Goal: Task Accomplishment & Management: Manage account settings

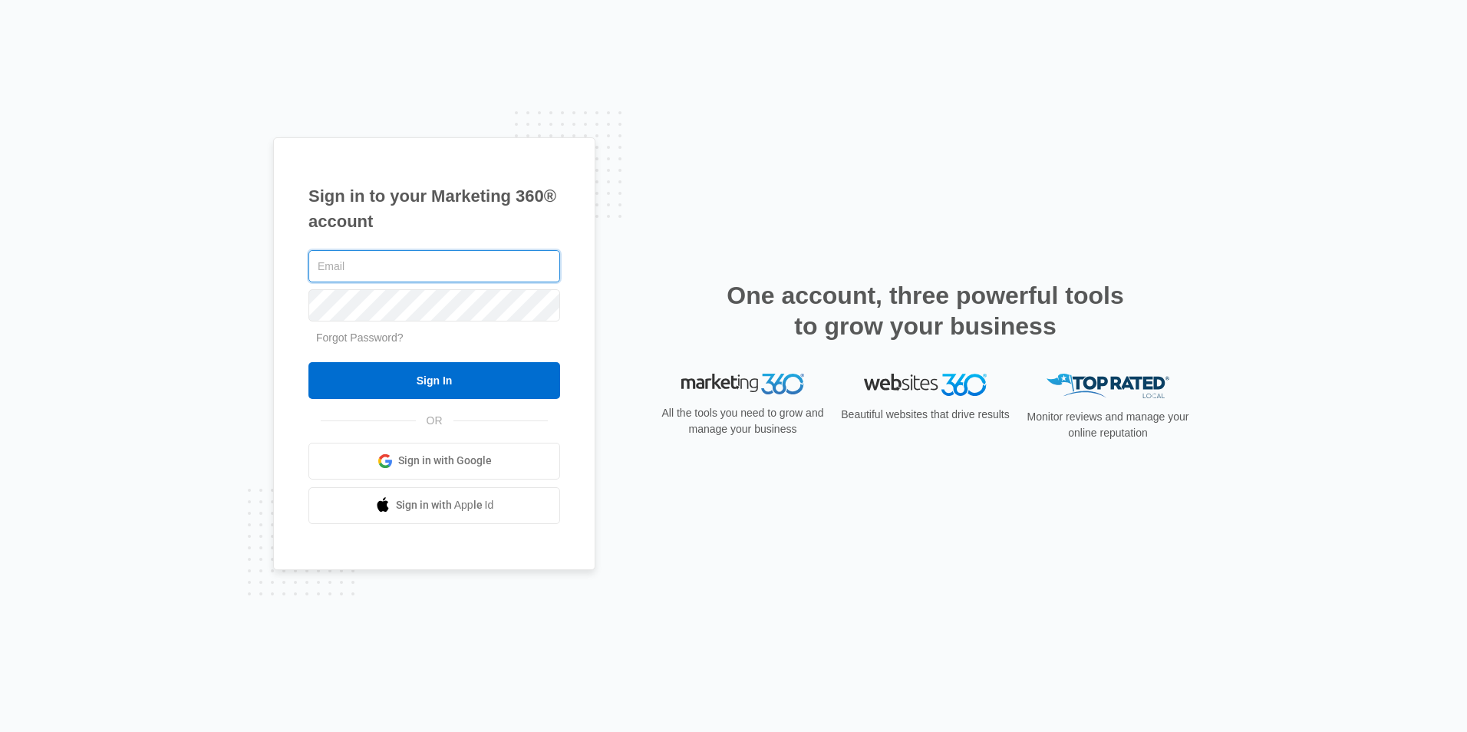
click at [394, 262] on input "text" at bounding box center [435, 266] width 252 height 32
type input "[PERSON_NAME][EMAIL_ADDRESS][DOMAIN_NAME]"
click at [309, 362] on input "Sign In" at bounding box center [435, 380] width 252 height 37
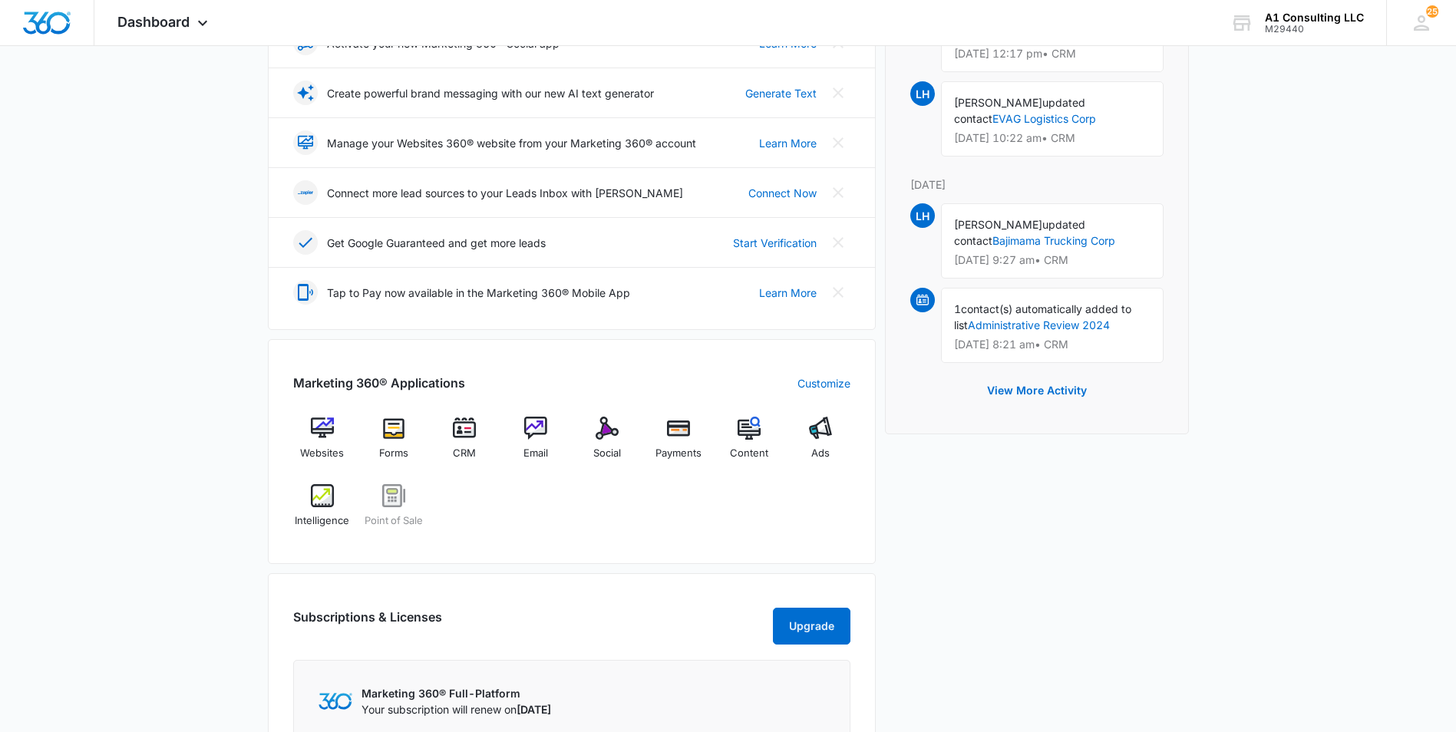
scroll to position [307, 0]
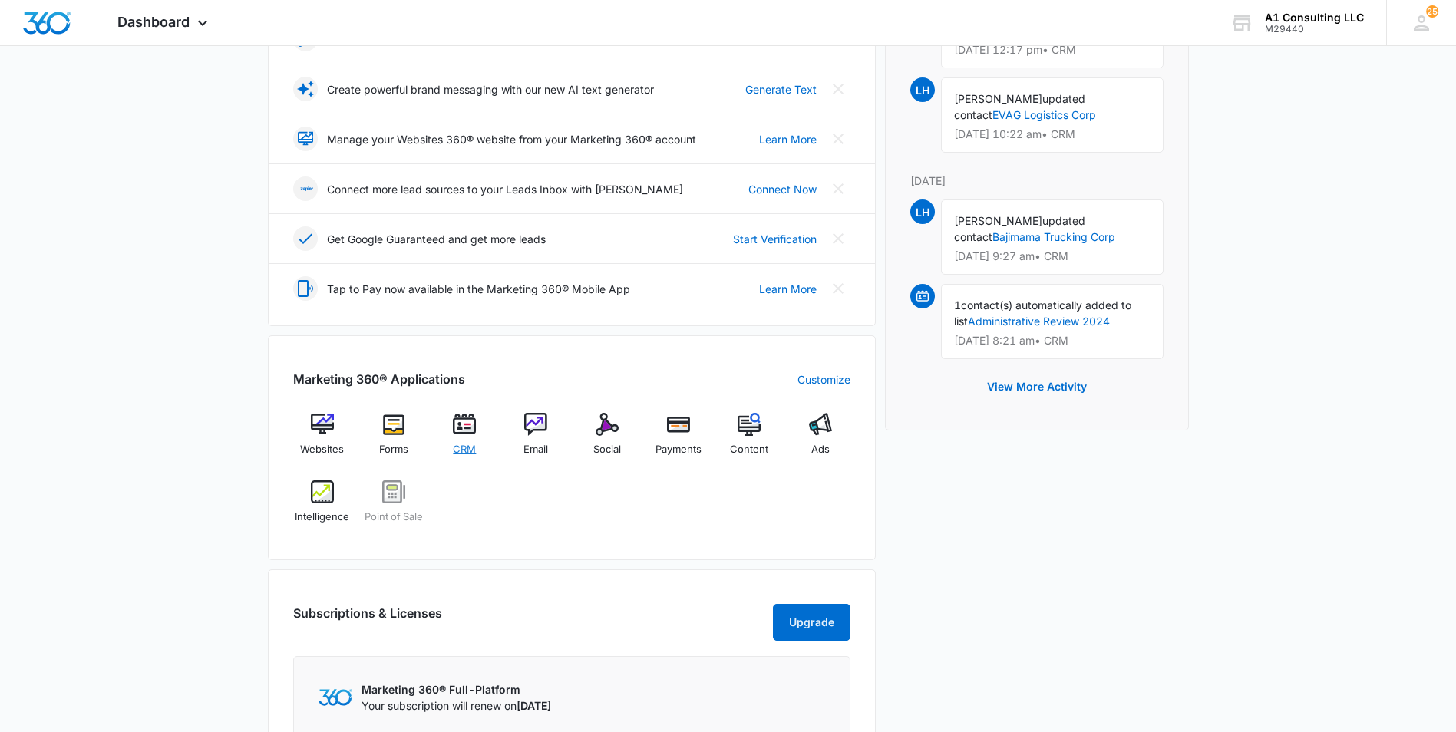
click at [461, 437] on div "CRM" at bounding box center [464, 440] width 59 height 54
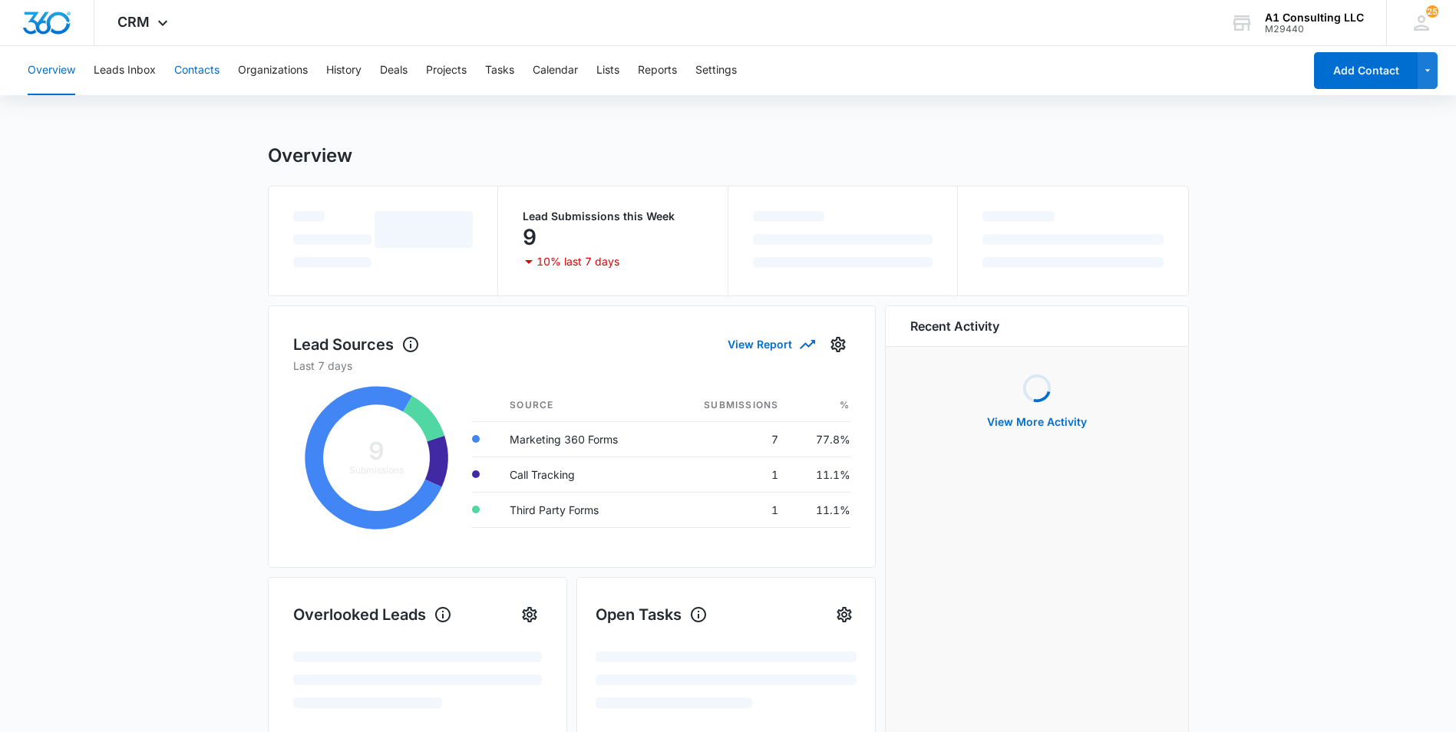
click at [189, 65] on button "Contacts" at bounding box center [196, 70] width 45 height 49
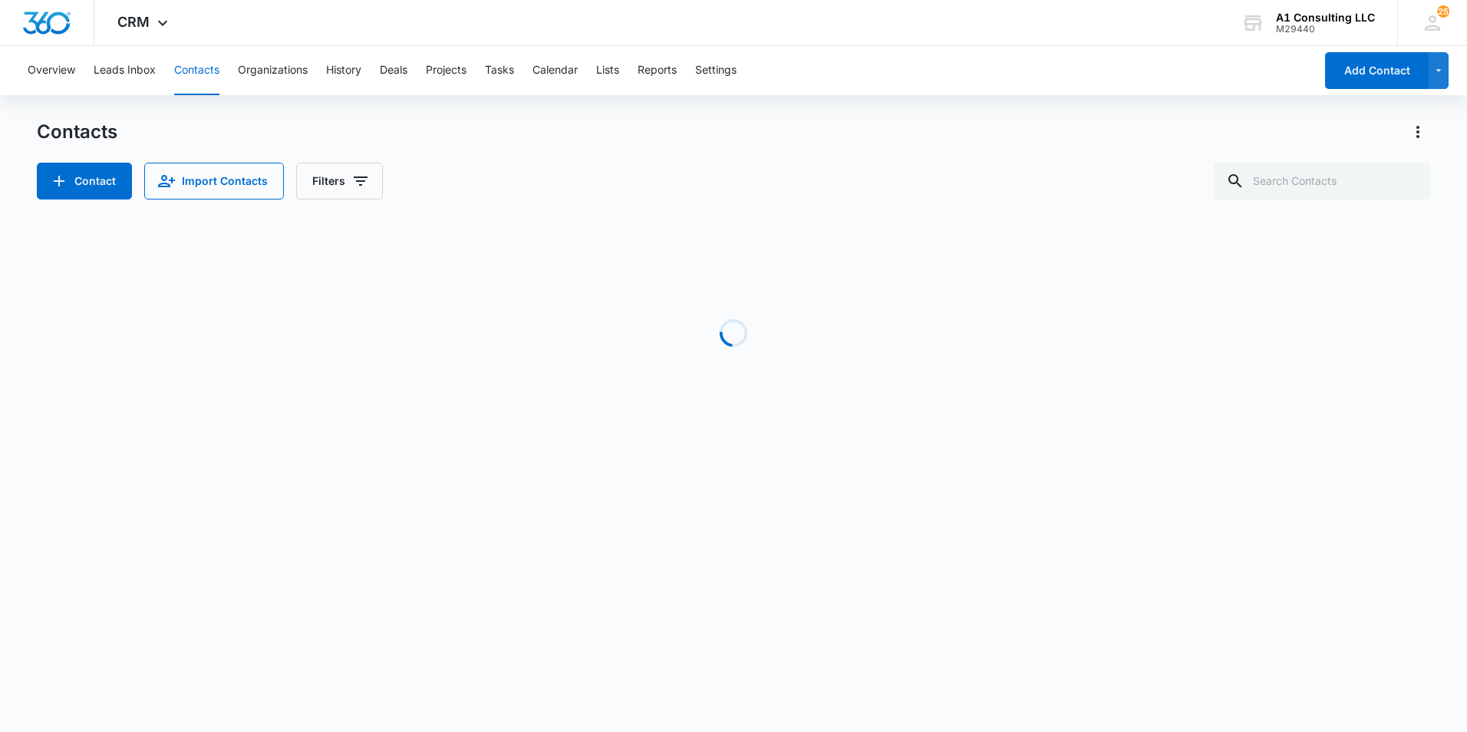
click at [1030, 51] on div "Overview Leads Inbox Contacts Organizations History Deals Projects Tasks Calend…" at bounding box center [666, 70] width 1296 height 49
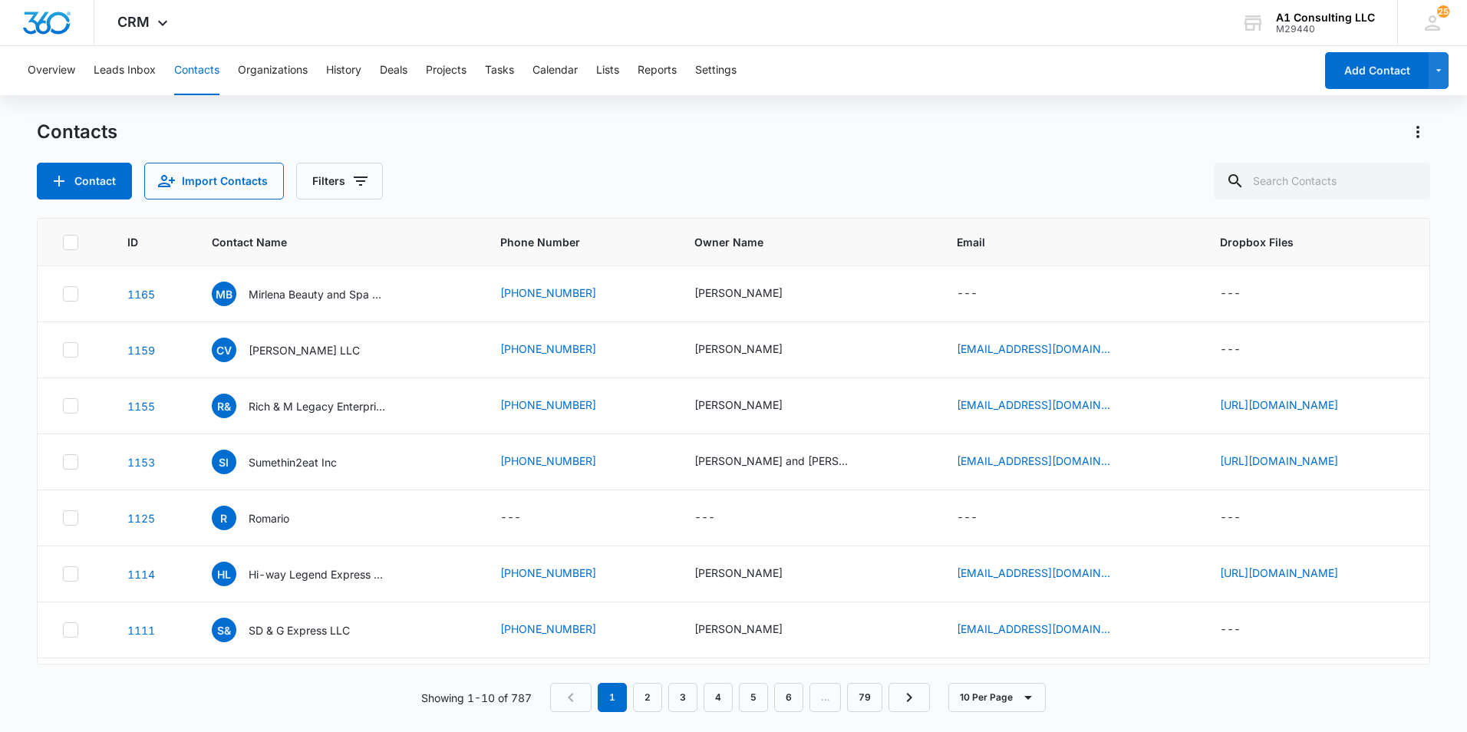
click at [1113, 83] on div "Overview Leads Inbox Contacts Organizations History Deals Projects Tasks Calend…" at bounding box center [666, 70] width 1296 height 49
click at [975, 99] on div "Overview Leads Inbox Contacts Organizations History Deals Projects Tasks Calend…" at bounding box center [733, 388] width 1467 height 685
click at [951, 21] on div "CRM Apps Websites Forms CRM Email Social Payments POS Content Ads Intelligence …" at bounding box center [733, 23] width 1467 height 46
click at [970, 88] on div "Overview Leads Inbox Contacts Organizations History Deals Projects Tasks Calend…" at bounding box center [666, 70] width 1296 height 49
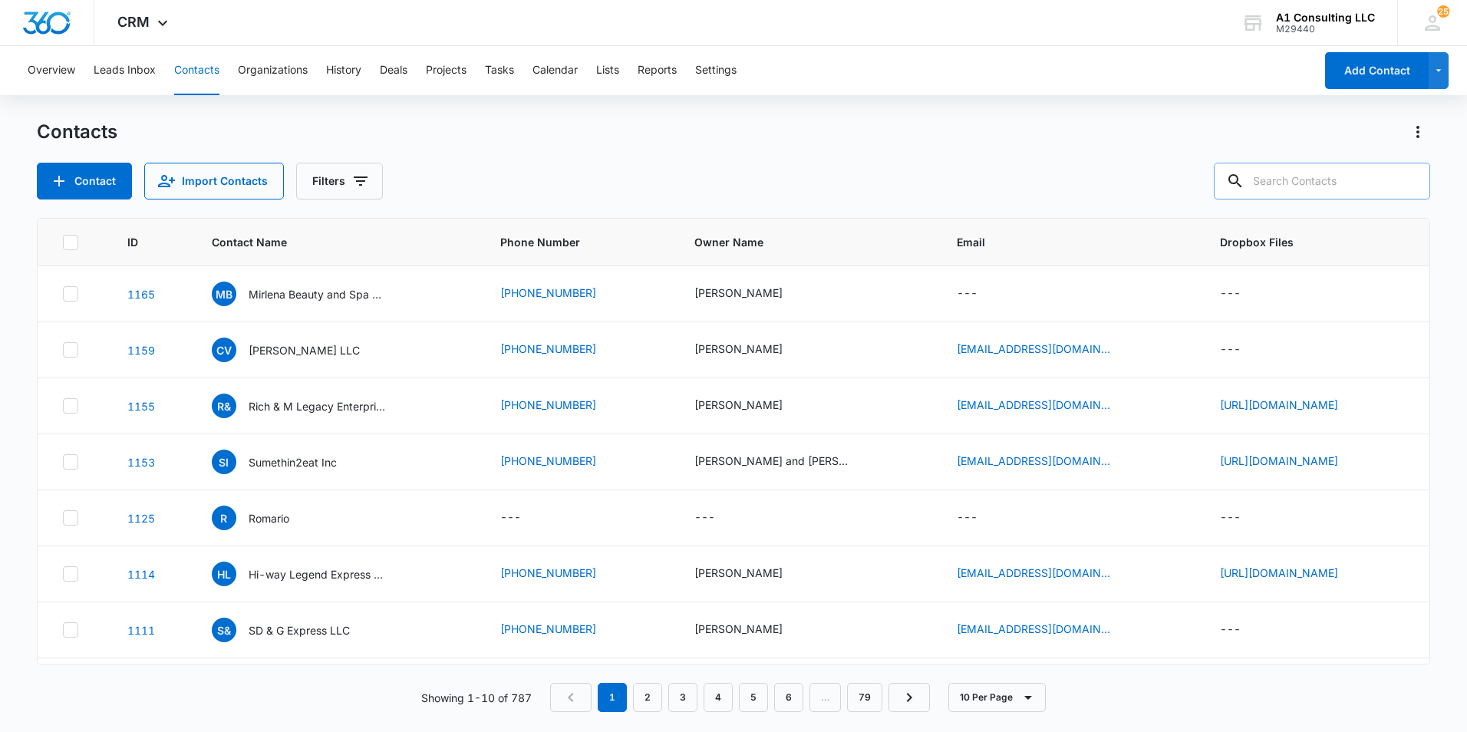
click at [1280, 175] on input "text" at bounding box center [1322, 181] width 216 height 37
type input "joty"
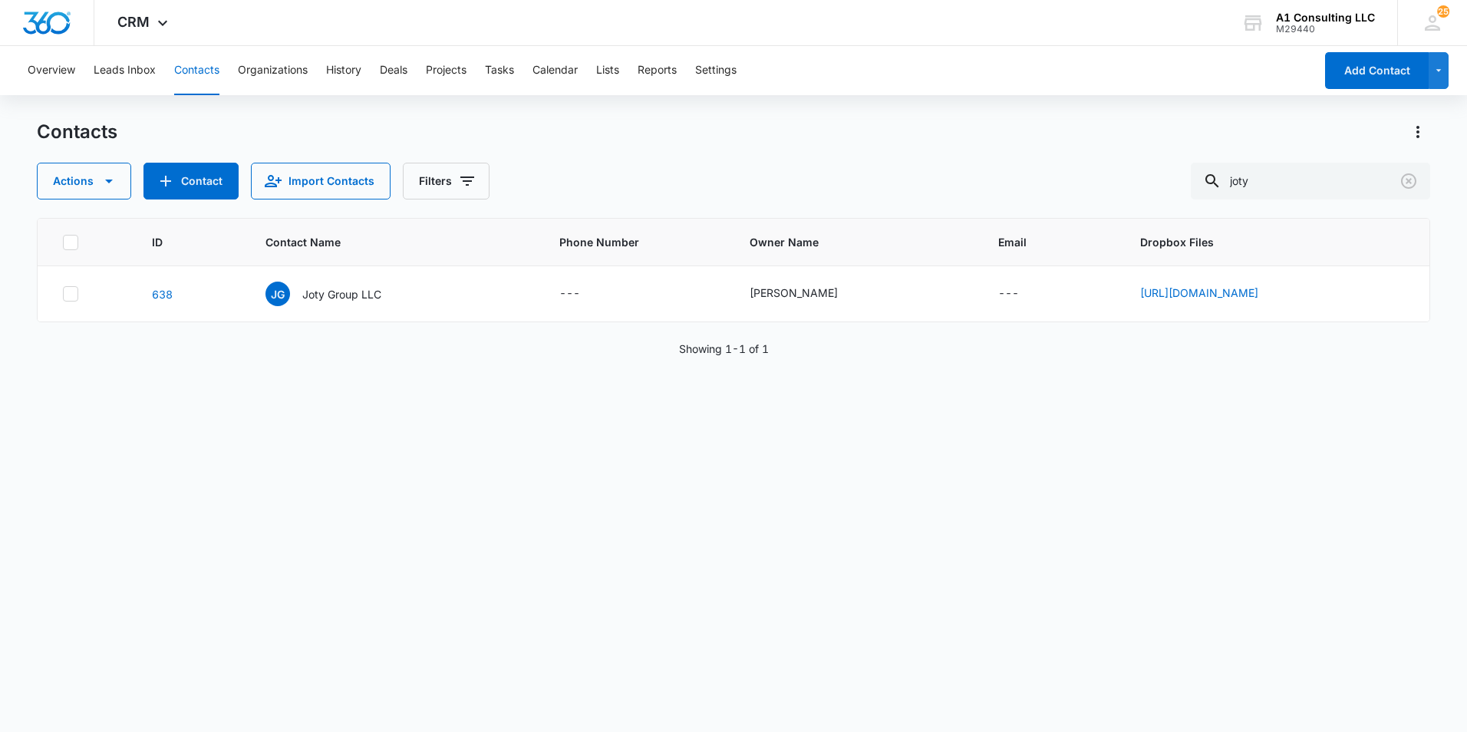
click at [1144, 121] on div "Contacts" at bounding box center [734, 132] width 1394 height 25
click at [302, 299] on p "Joty Group LLC" at bounding box center [341, 294] width 79 height 16
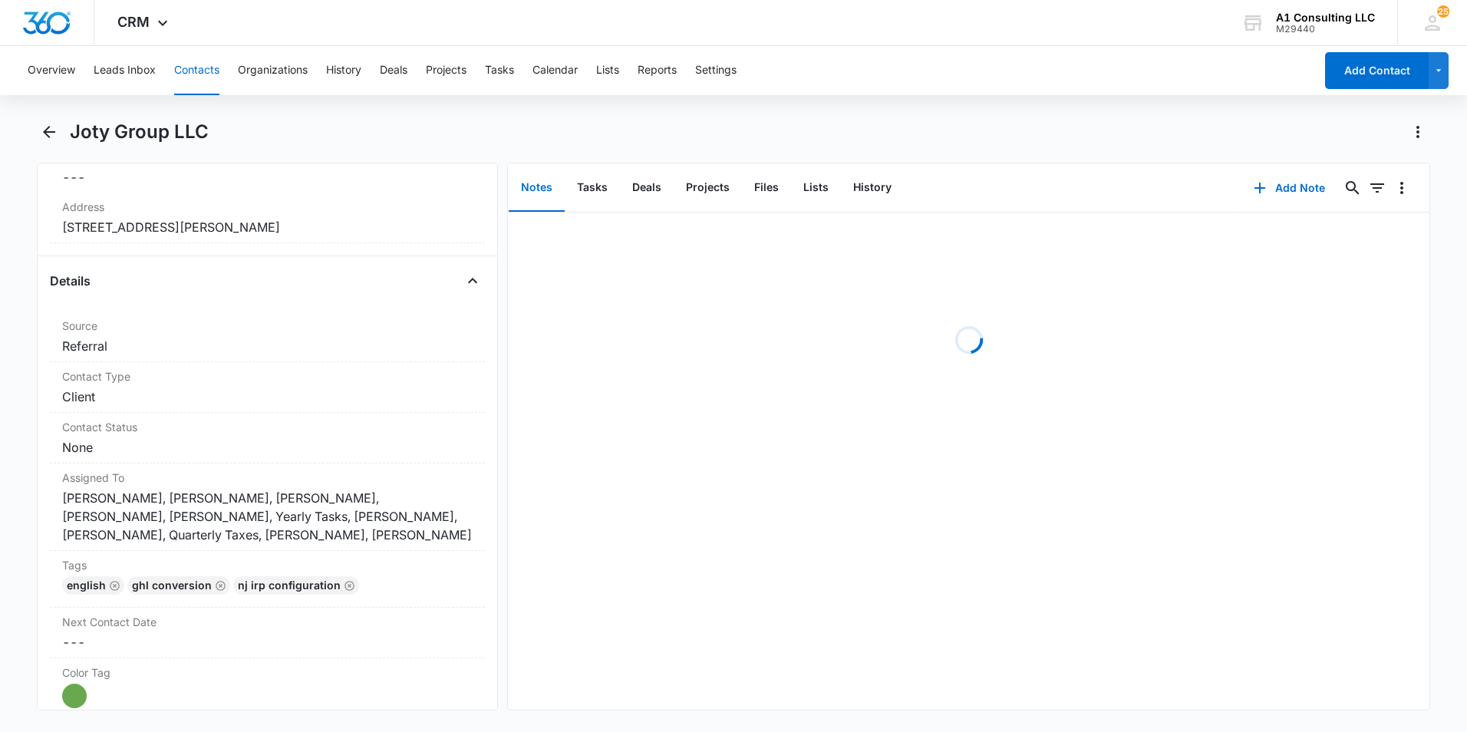
scroll to position [460, 0]
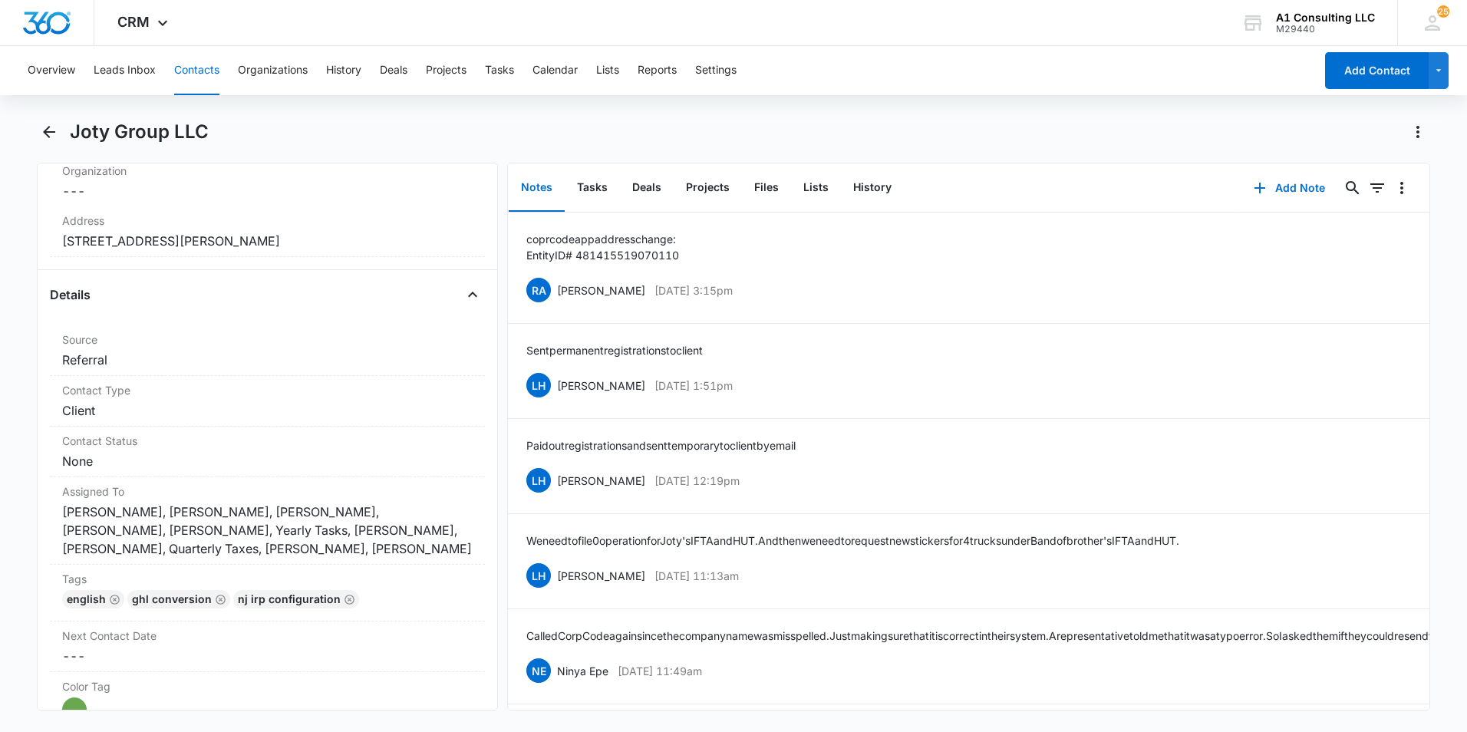
click at [960, 114] on div "Overview Leads Inbox Contacts Organizations History Deals Projects Tasks Calend…" at bounding box center [733, 387] width 1467 height 683
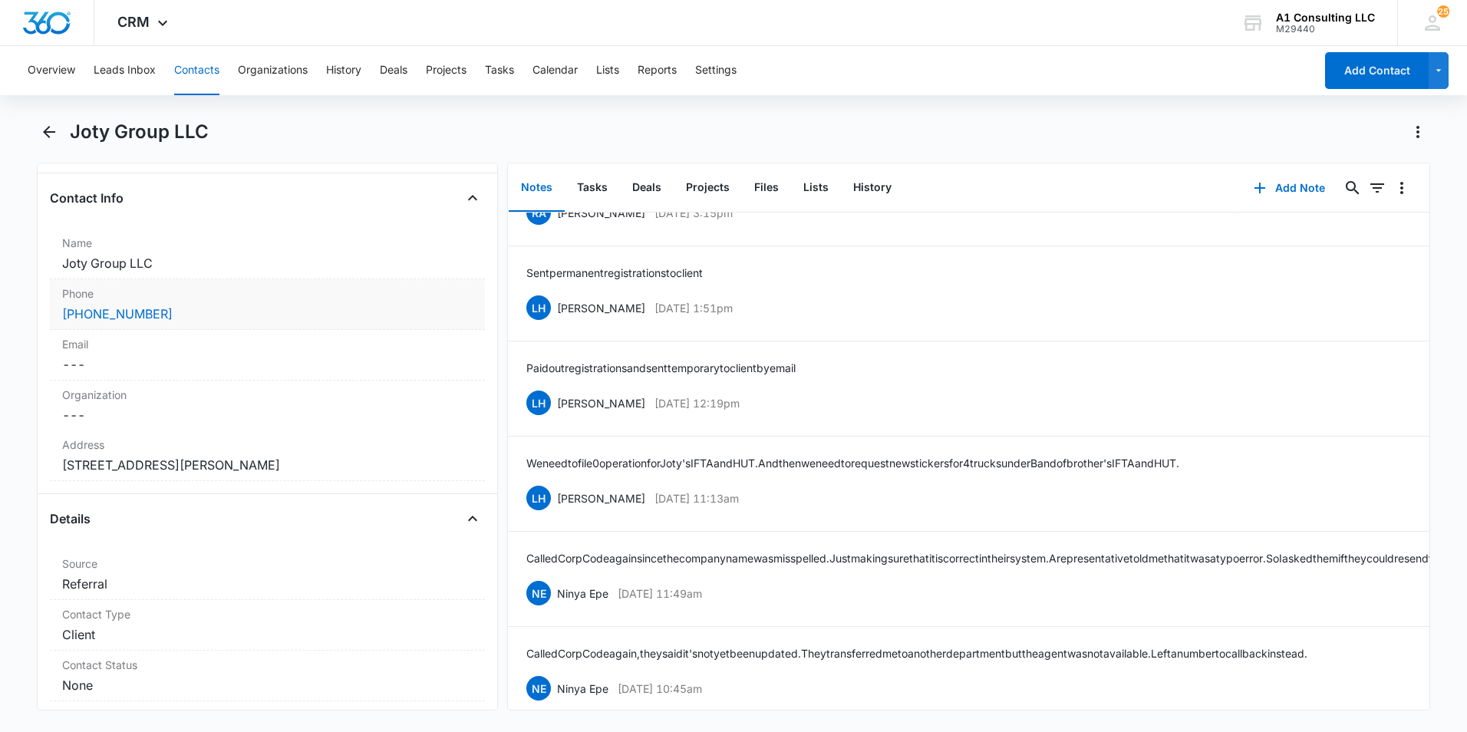
scroll to position [230, 0]
click at [983, 75] on div "Overview Leads Inbox Contacts Organizations History Deals Projects Tasks Calend…" at bounding box center [666, 70] width 1296 height 49
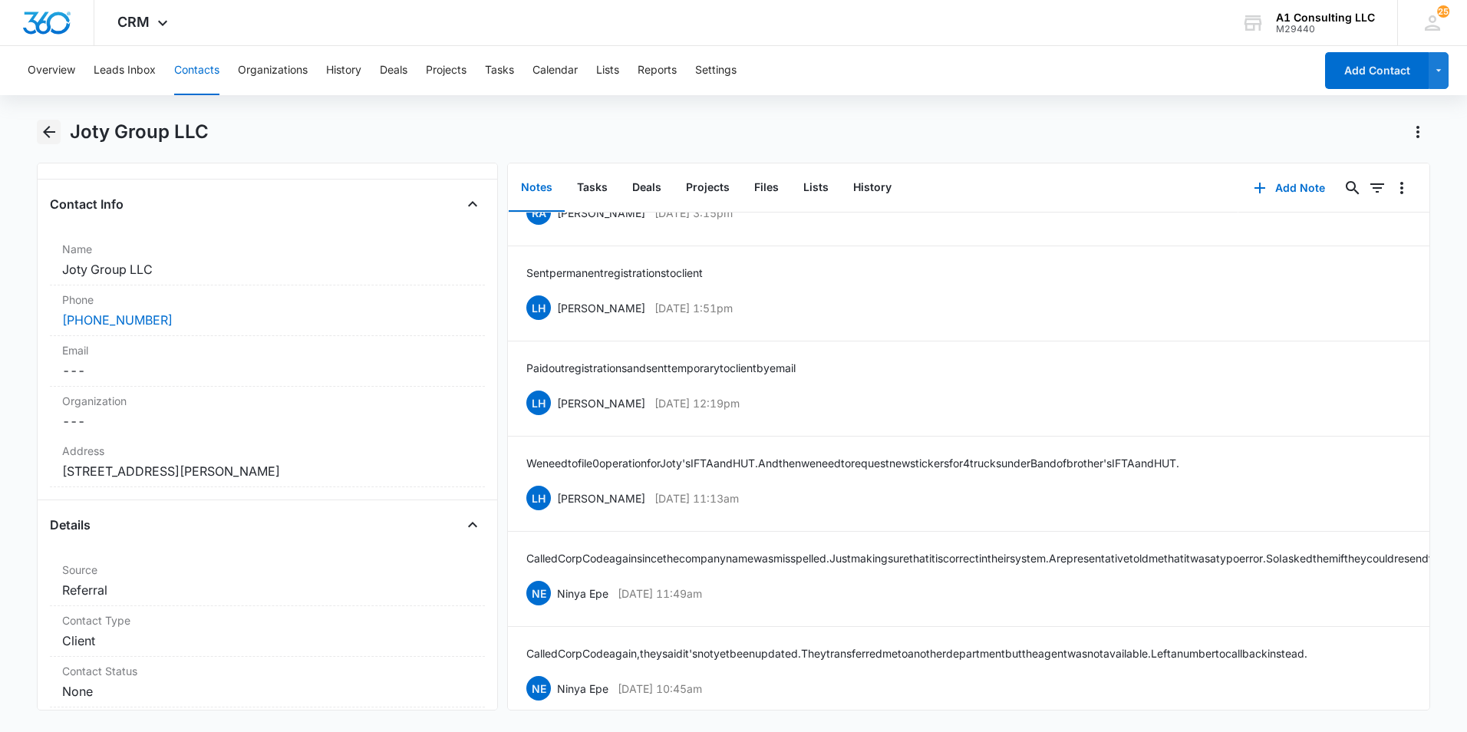
click at [45, 132] on icon "Back" at bounding box center [49, 132] width 12 height 12
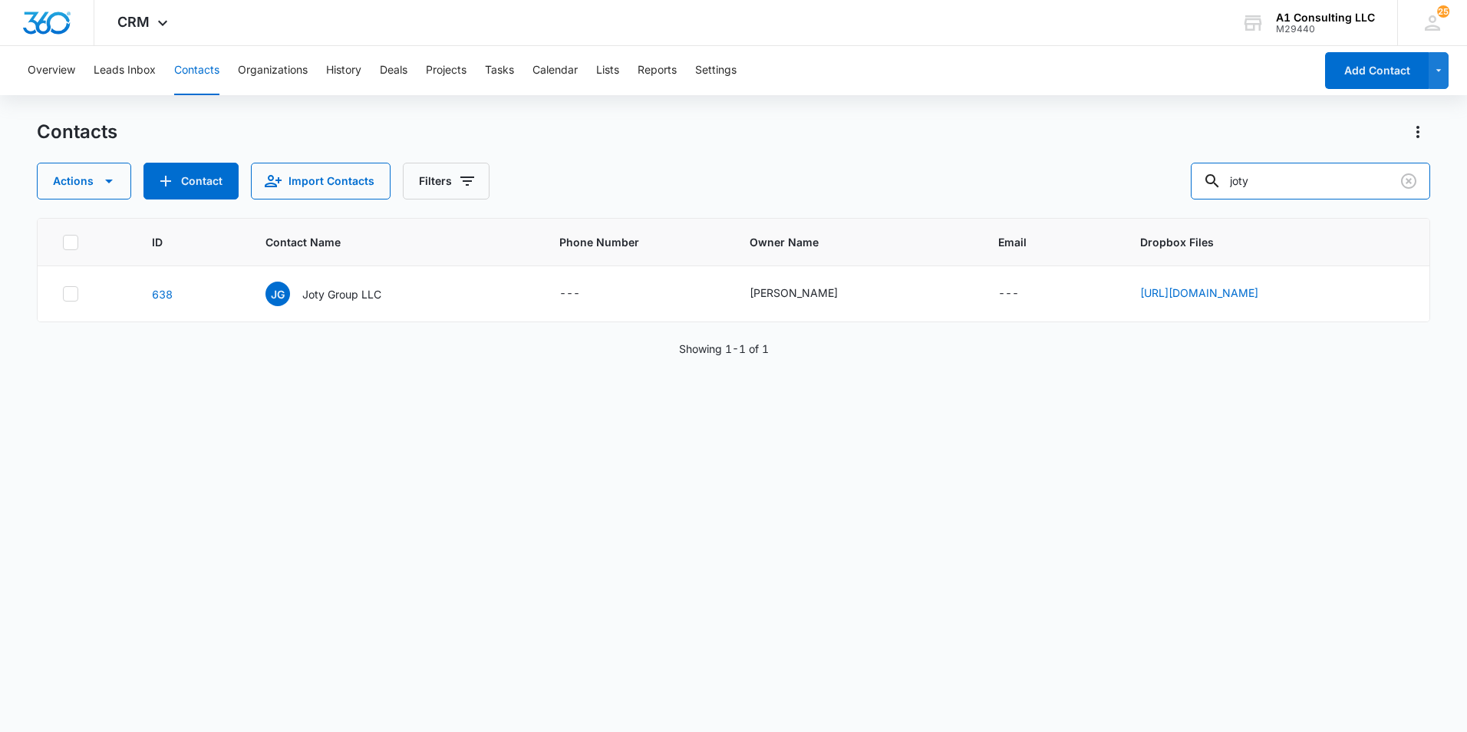
drag, startPoint x: 1287, startPoint y: 186, endPoint x: 1200, endPoint y: 196, distance: 88.0
click at [1204, 193] on div "Actions Contact Import Contacts Filters joty" at bounding box center [734, 181] width 1394 height 37
type input "quality"
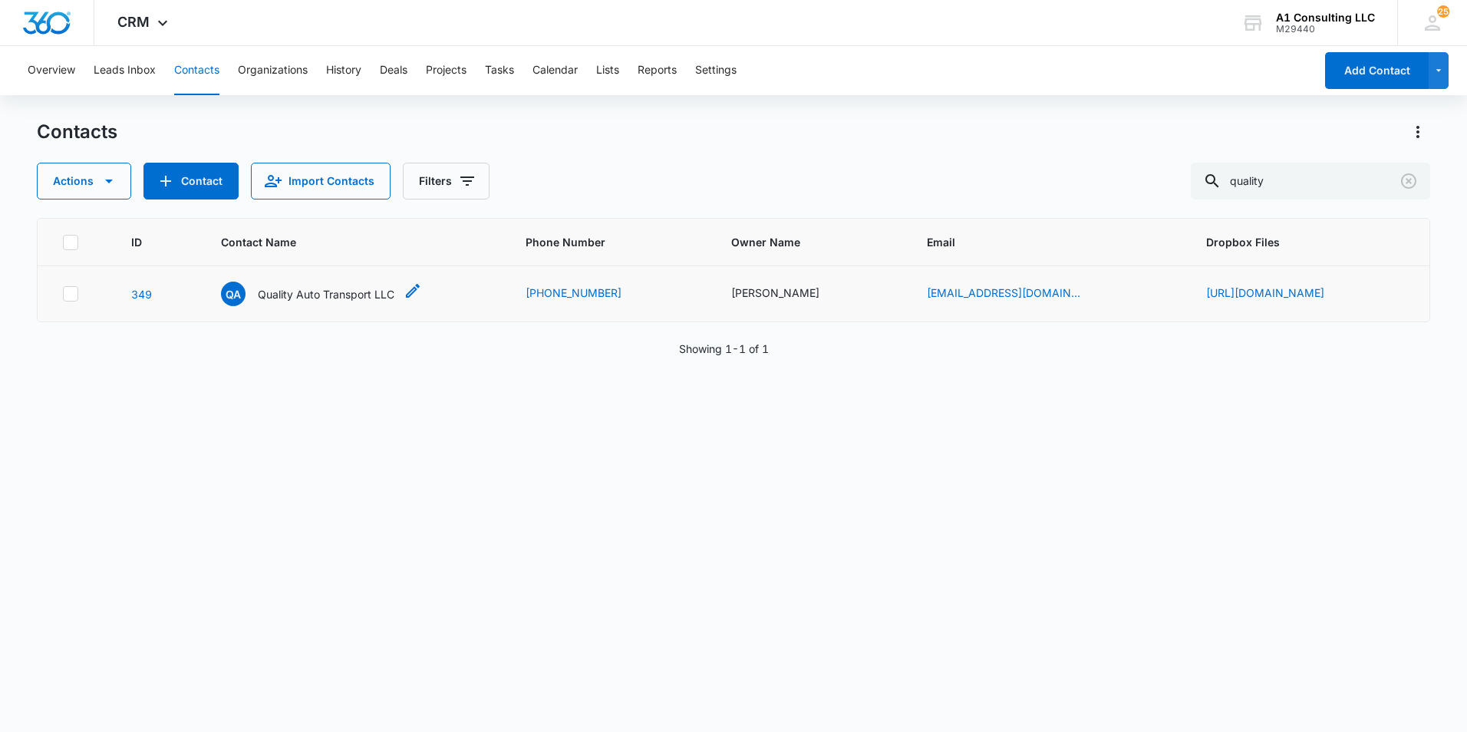
click at [295, 292] on p "Quality Auto Transport LLC" at bounding box center [326, 294] width 137 height 16
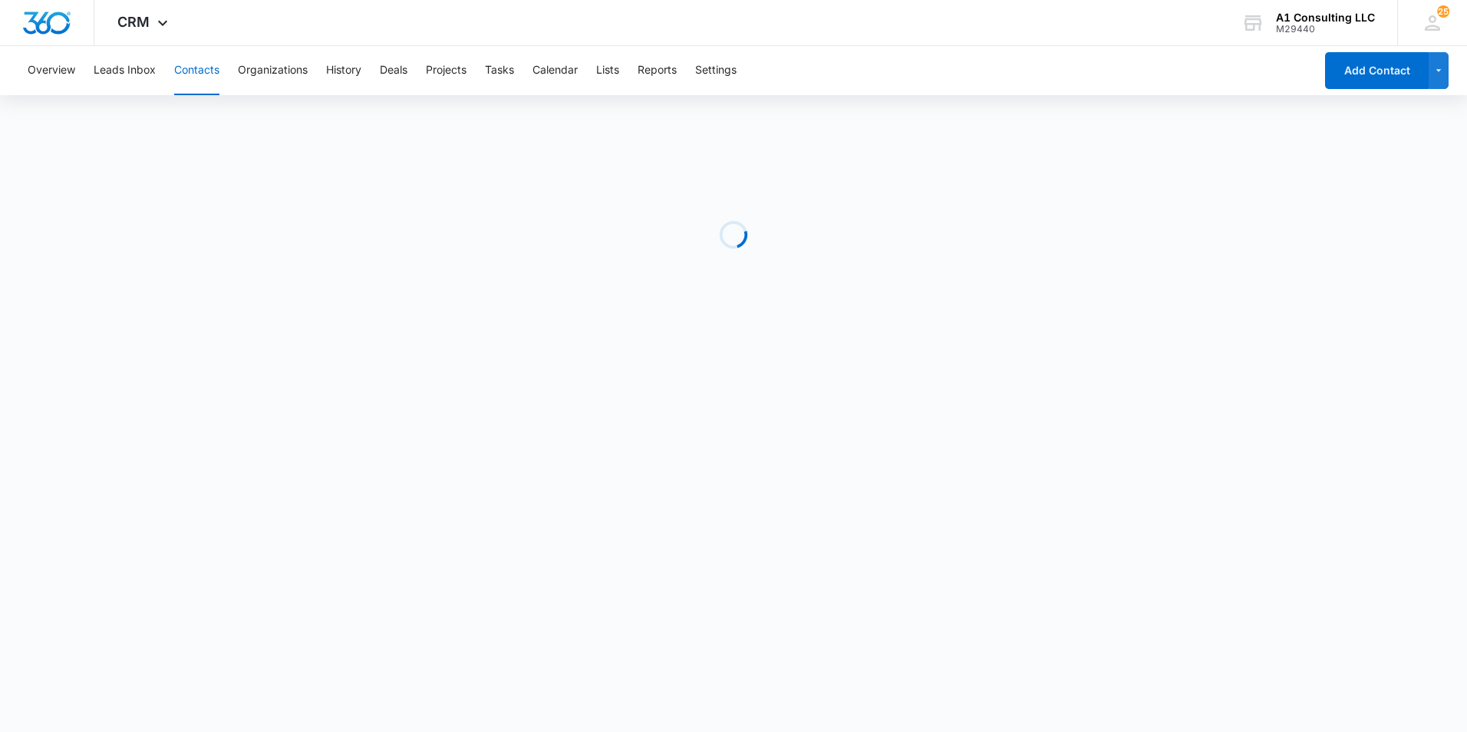
click at [899, 77] on div "Overview Leads Inbox Contacts Organizations History Deals Projects Tasks Calend…" at bounding box center [666, 70] width 1296 height 49
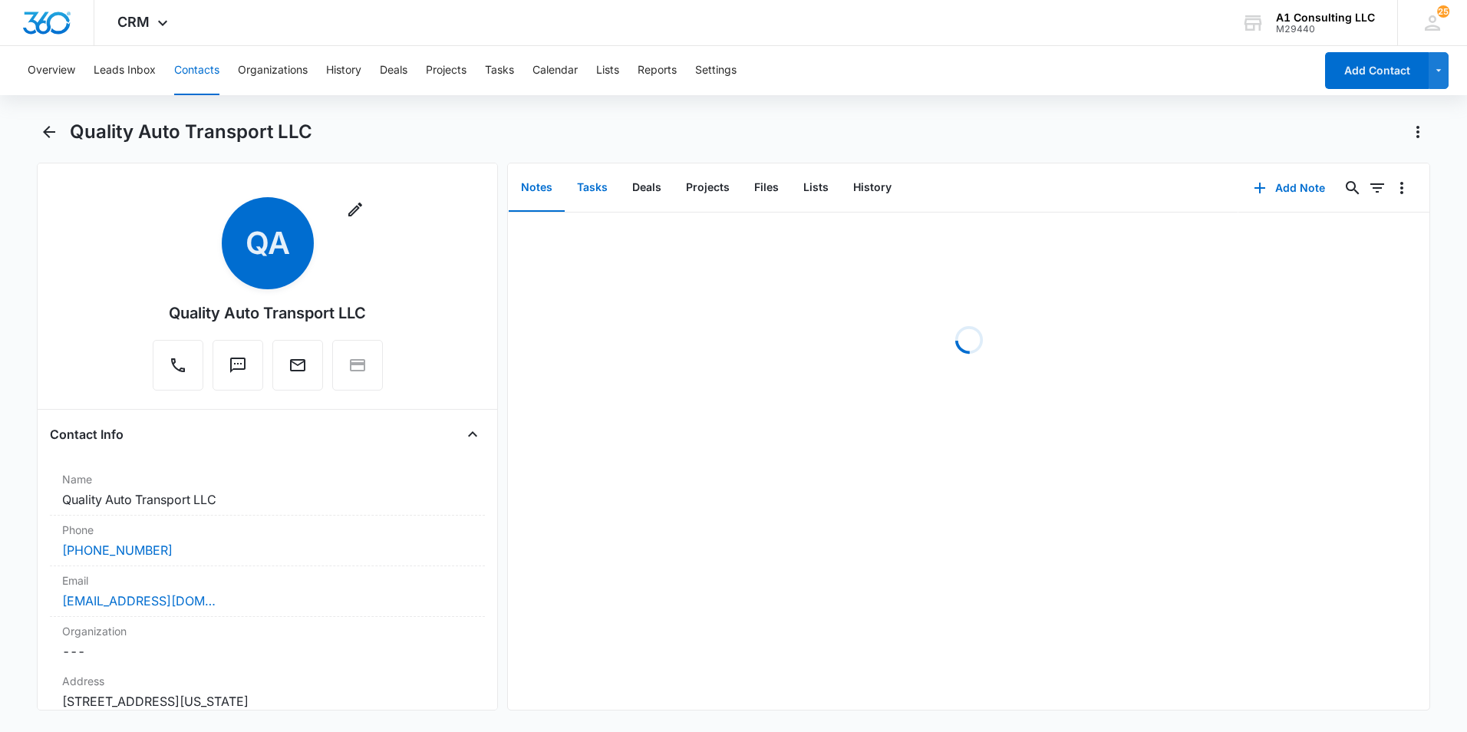
click at [594, 188] on button "Tasks" at bounding box center [592, 188] width 55 height 48
click at [948, 109] on div "Overview Leads Inbox Contacts Organizations History Deals Projects Tasks Calend…" at bounding box center [733, 387] width 1467 height 683
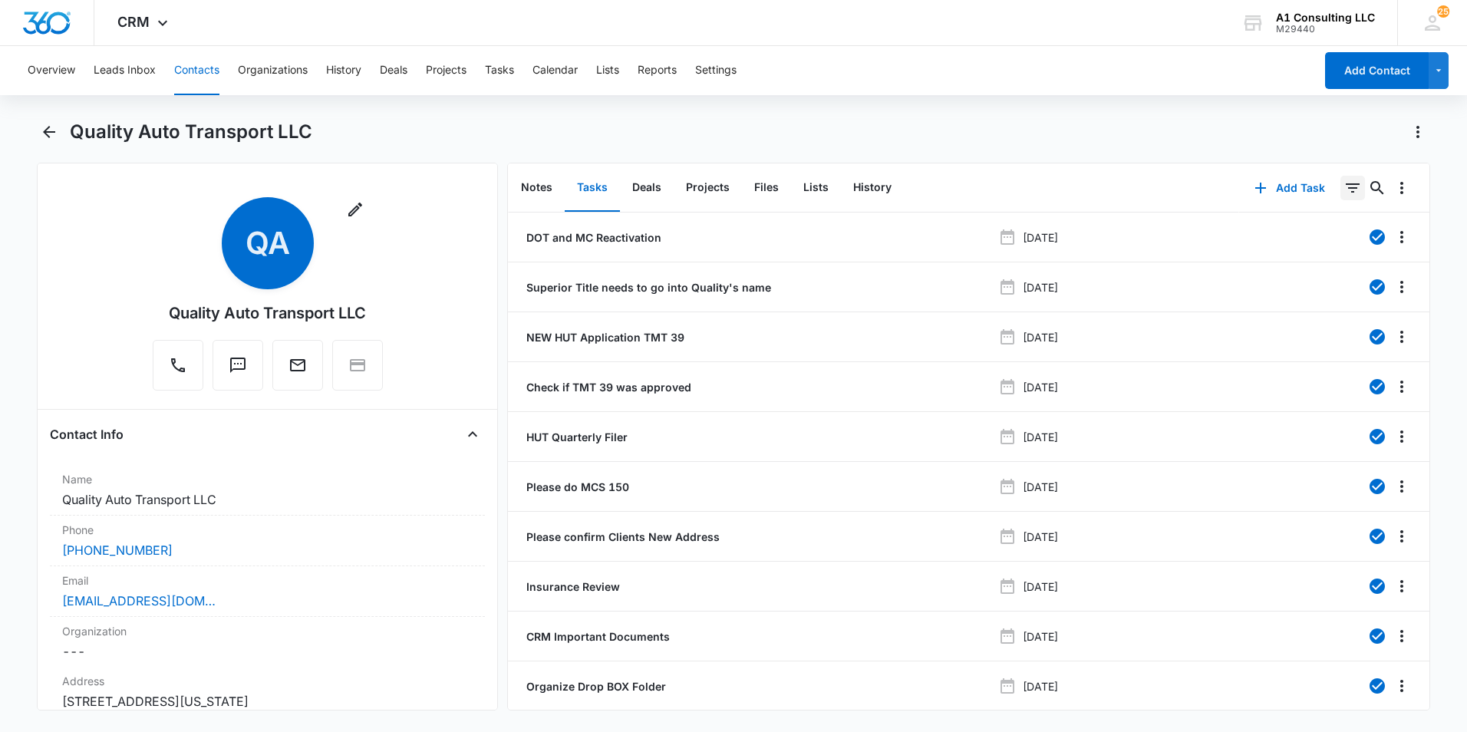
click at [1344, 190] on icon "Filters" at bounding box center [1353, 188] width 18 height 18
click at [1332, 318] on icon "Show Task status filters" at bounding box center [1334, 318] width 4 height 8
click at [1171, 370] on icon at bounding box center [1178, 367] width 14 height 14
click at [1170, 367] on input "Incomplete" at bounding box center [1170, 366] width 1 height 1
checkbox input "true"
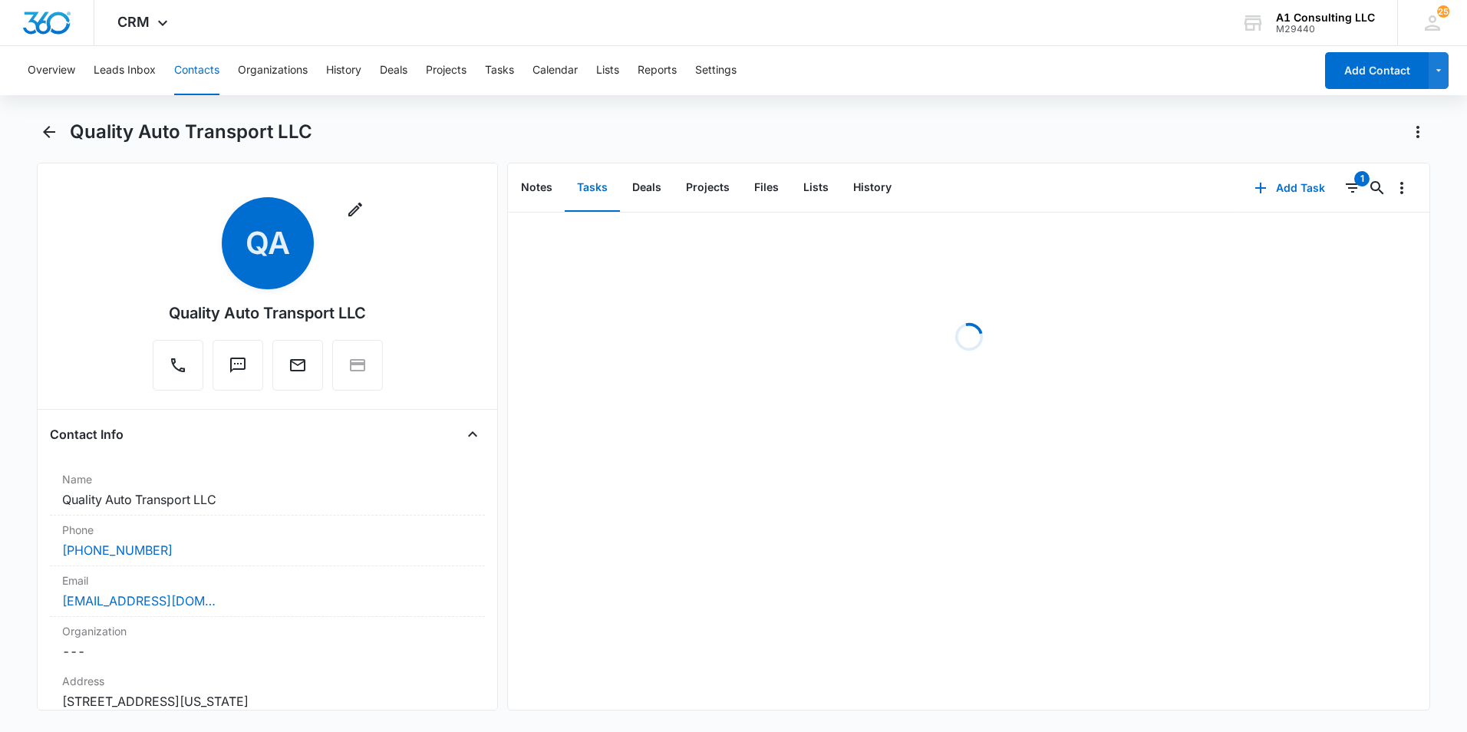
click at [1065, 97] on div "Overview Leads Inbox Contacts Organizations History Deals Projects Tasks Calend…" at bounding box center [733, 387] width 1467 height 683
click at [913, 100] on div "Overview Leads Inbox Contacts Organizations History Deals Projects Tasks Calend…" at bounding box center [733, 387] width 1467 height 683
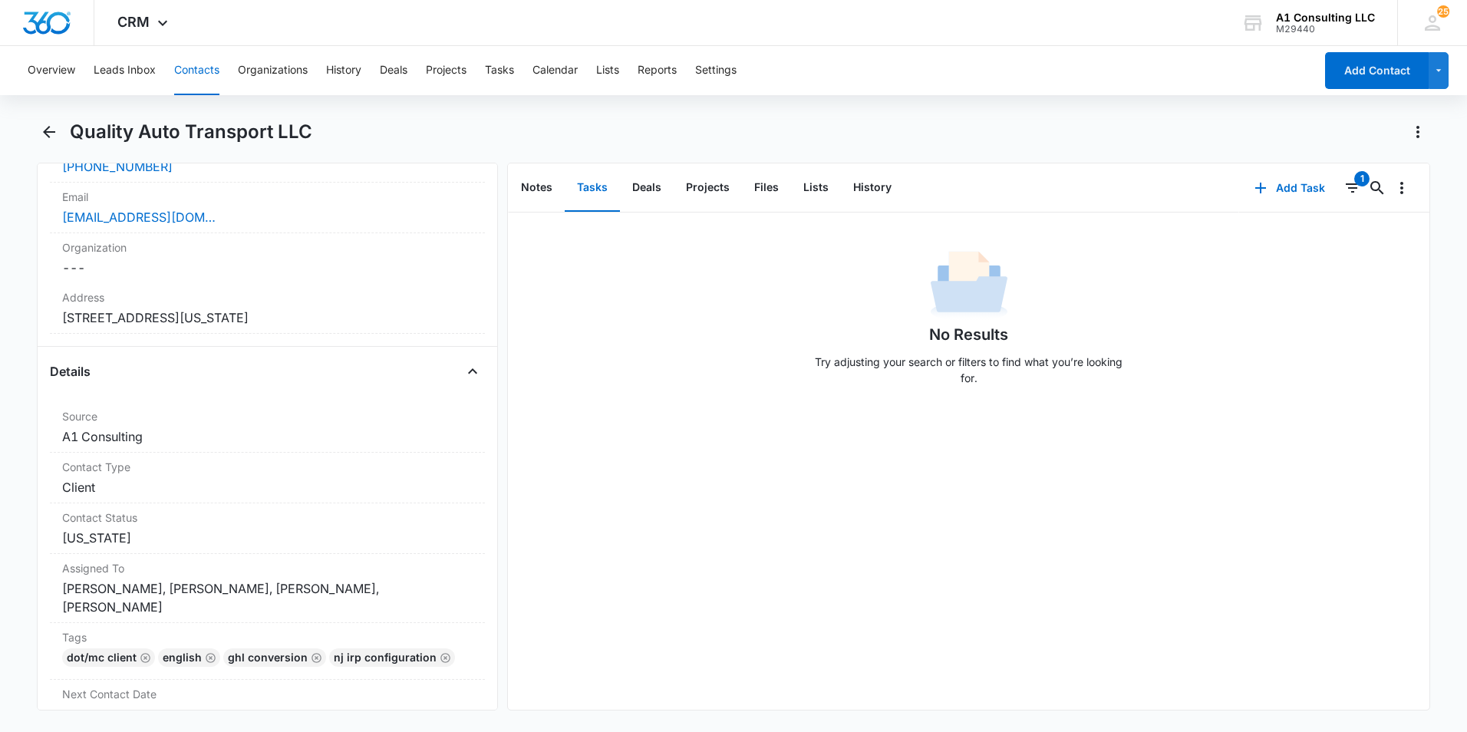
scroll to position [767, 0]
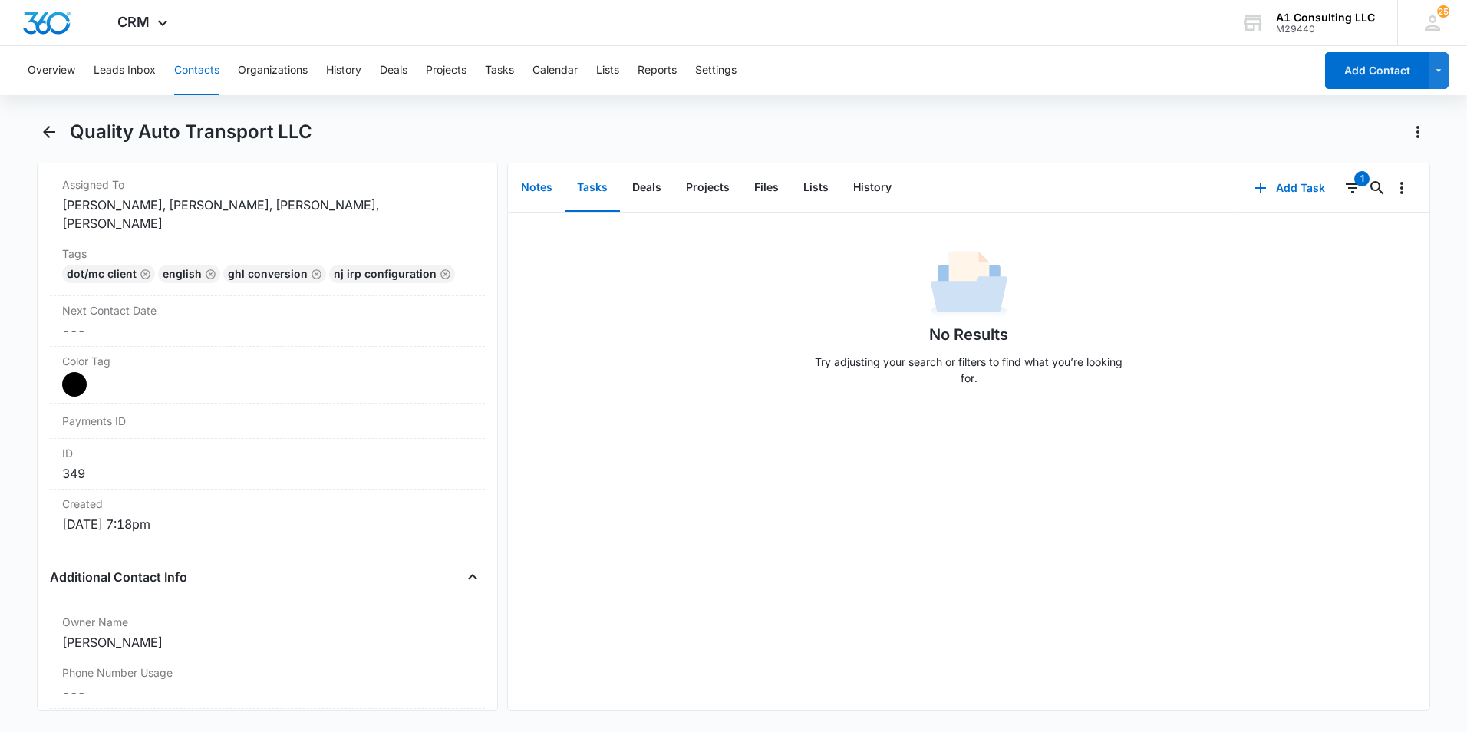
click at [532, 190] on button "Notes" at bounding box center [537, 188] width 56 height 48
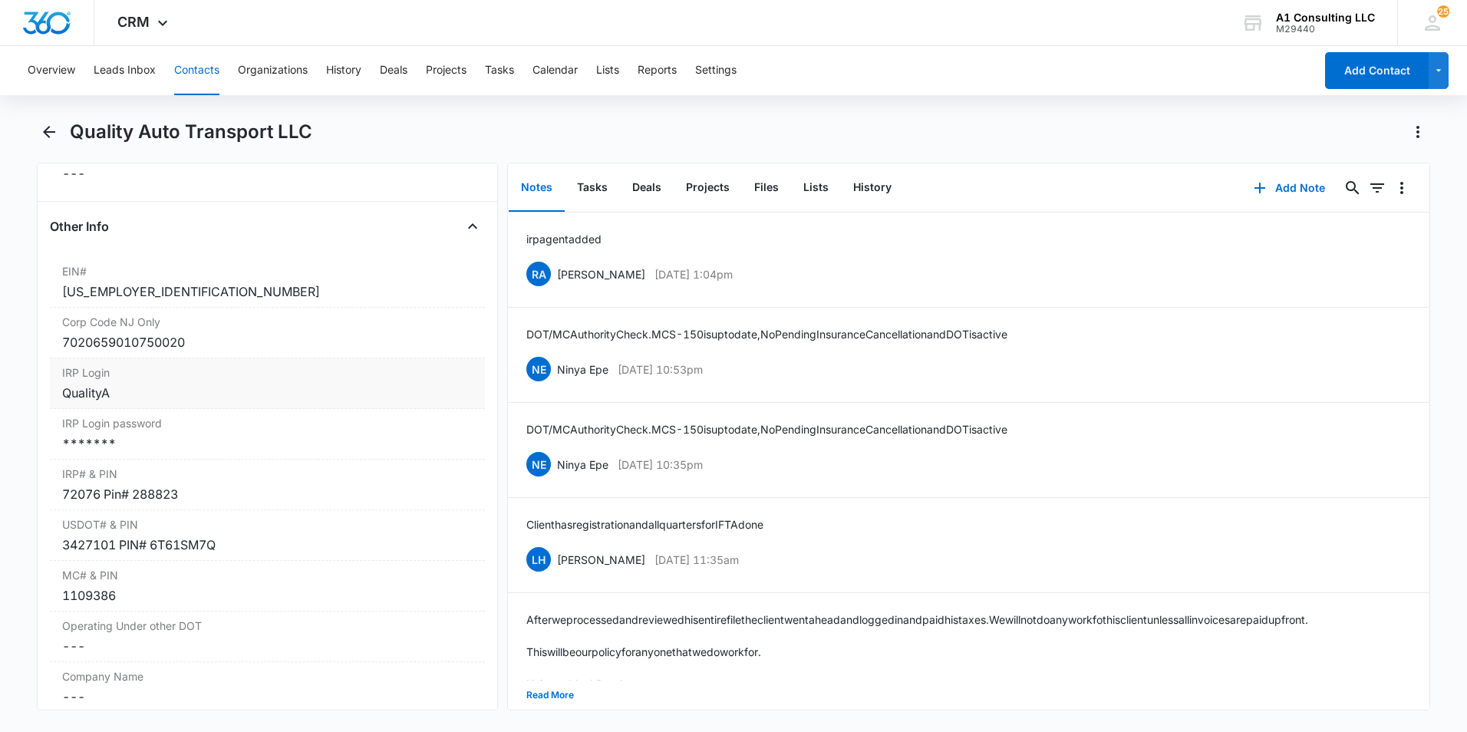
scroll to position [1919, 0]
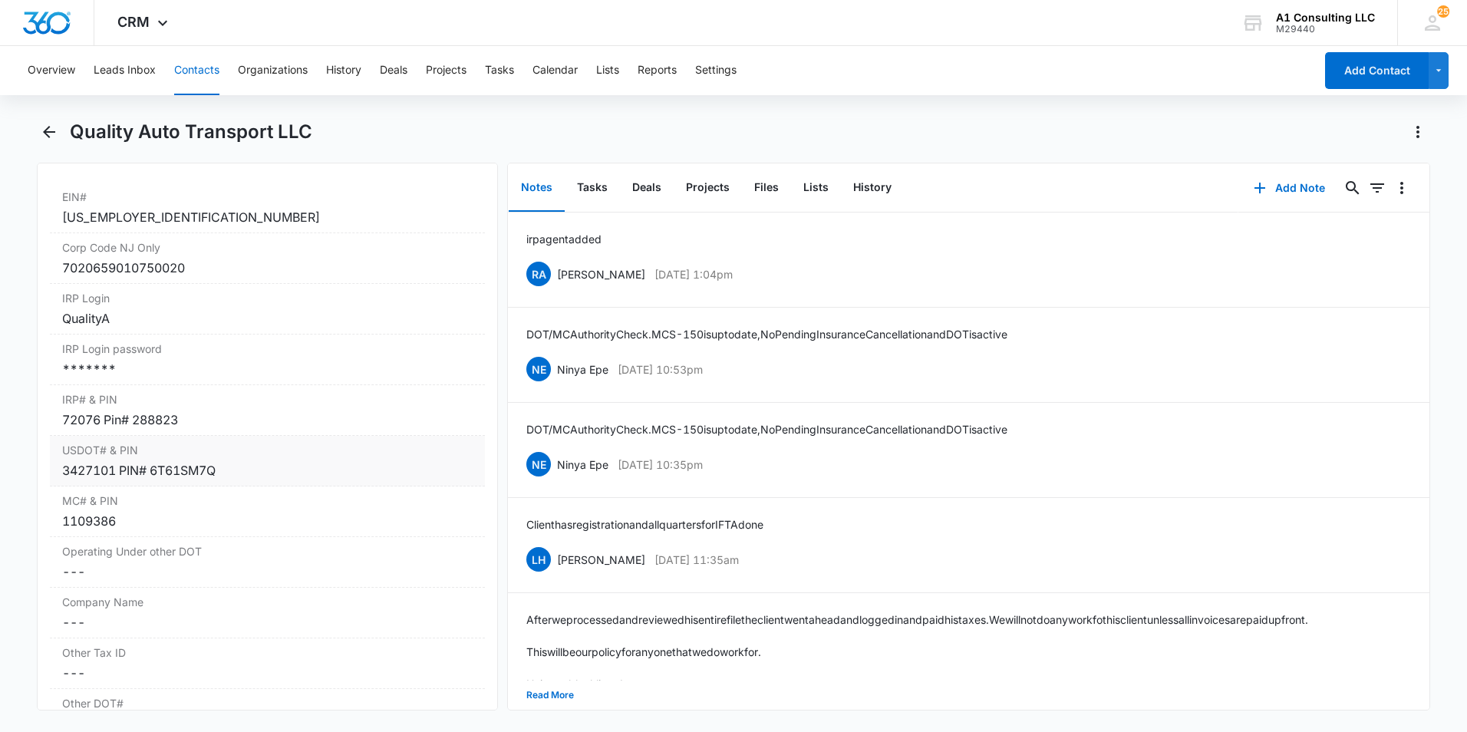
click at [113, 470] on div "3427101 PIN# 6T61SM7Q" at bounding box center [267, 470] width 411 height 18
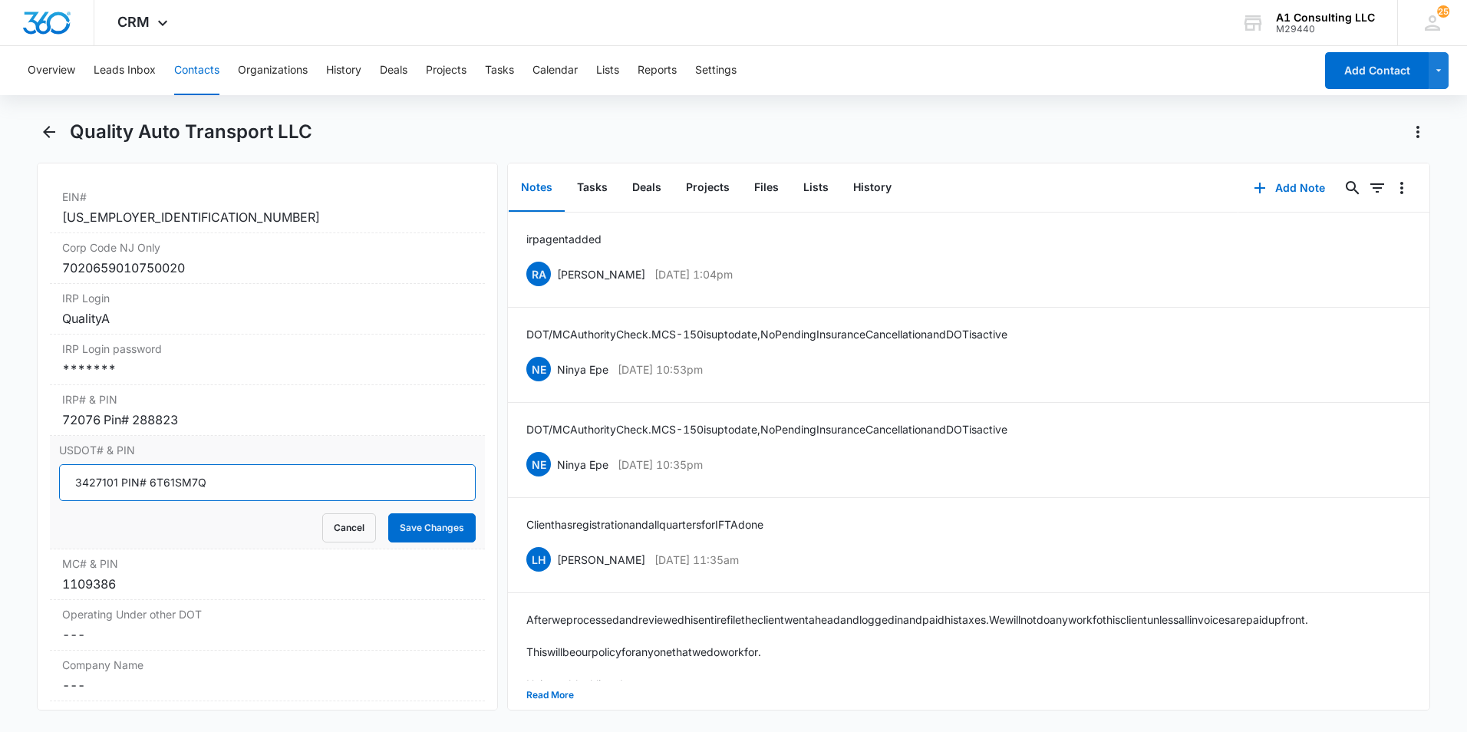
drag, startPoint x: 115, startPoint y: 482, endPoint x: 57, endPoint y: 485, distance: 58.4
click at [57, 485] on div "USDOT# & PIN 3427101 PIN# 6T61SM7Q Cancel Save Changes" at bounding box center [267, 493] width 435 height 114
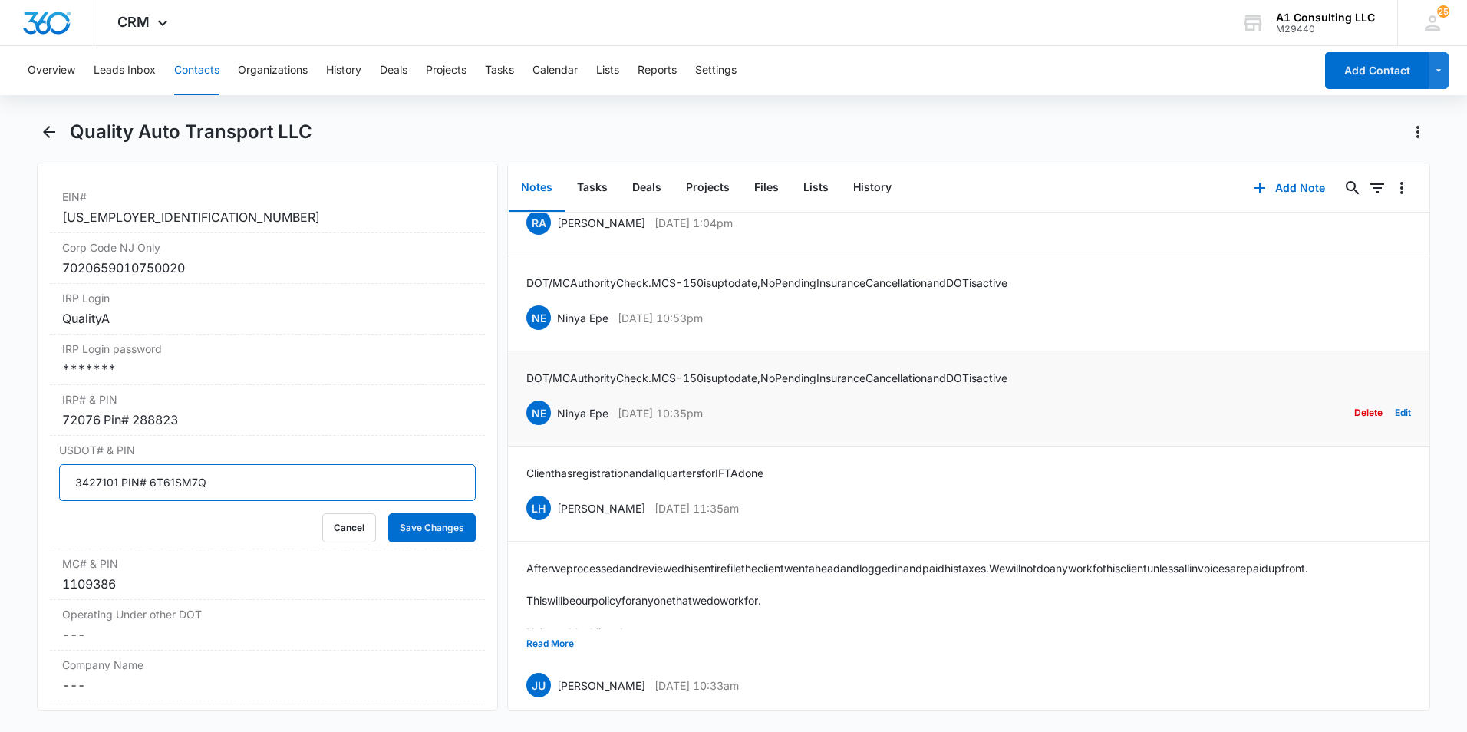
scroll to position [0, 0]
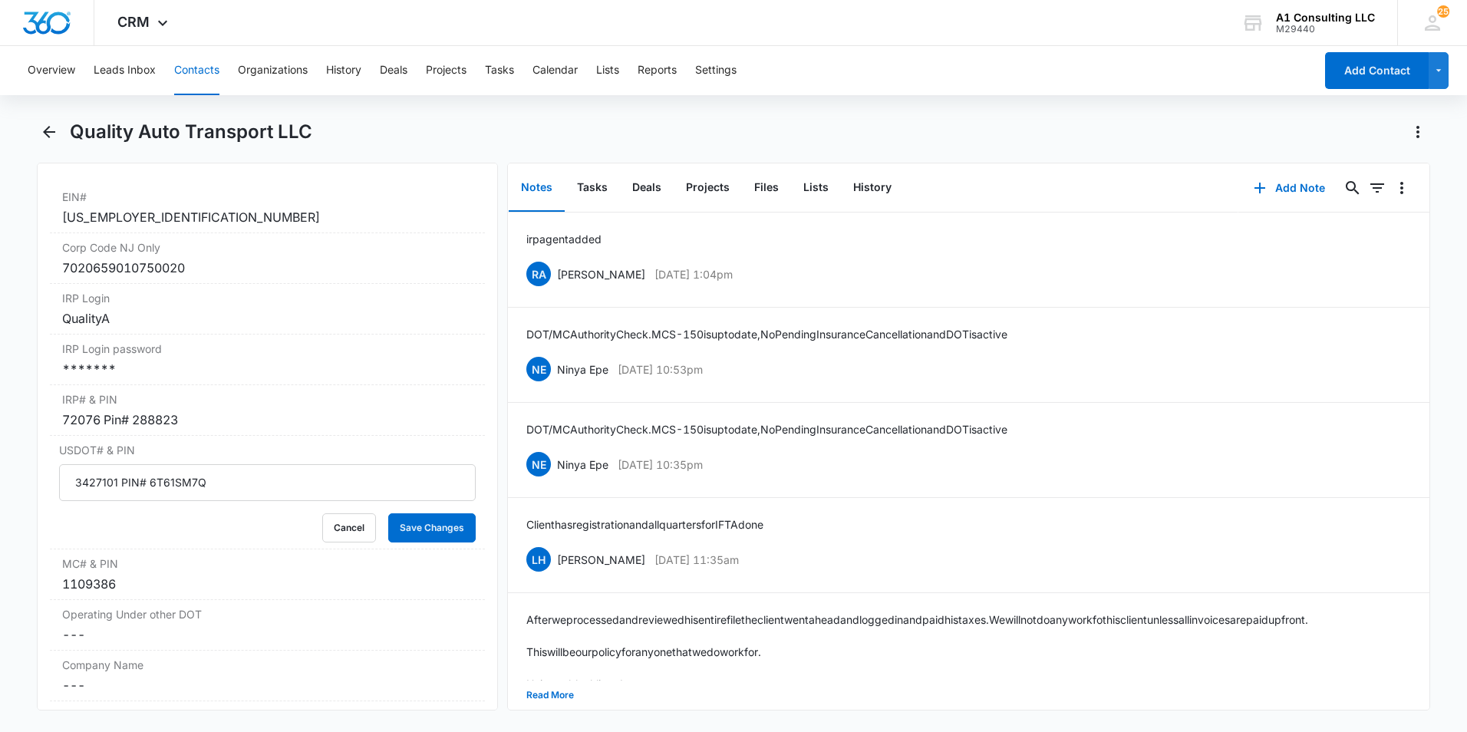
click at [526, 132] on div "Quality Auto Transport LLC" at bounding box center [750, 132] width 1361 height 25
click at [404, 523] on button "Save Changes" at bounding box center [431, 527] width 87 height 29
click at [439, 132] on div "Quality Auto Transport LLC" at bounding box center [750, 132] width 1361 height 25
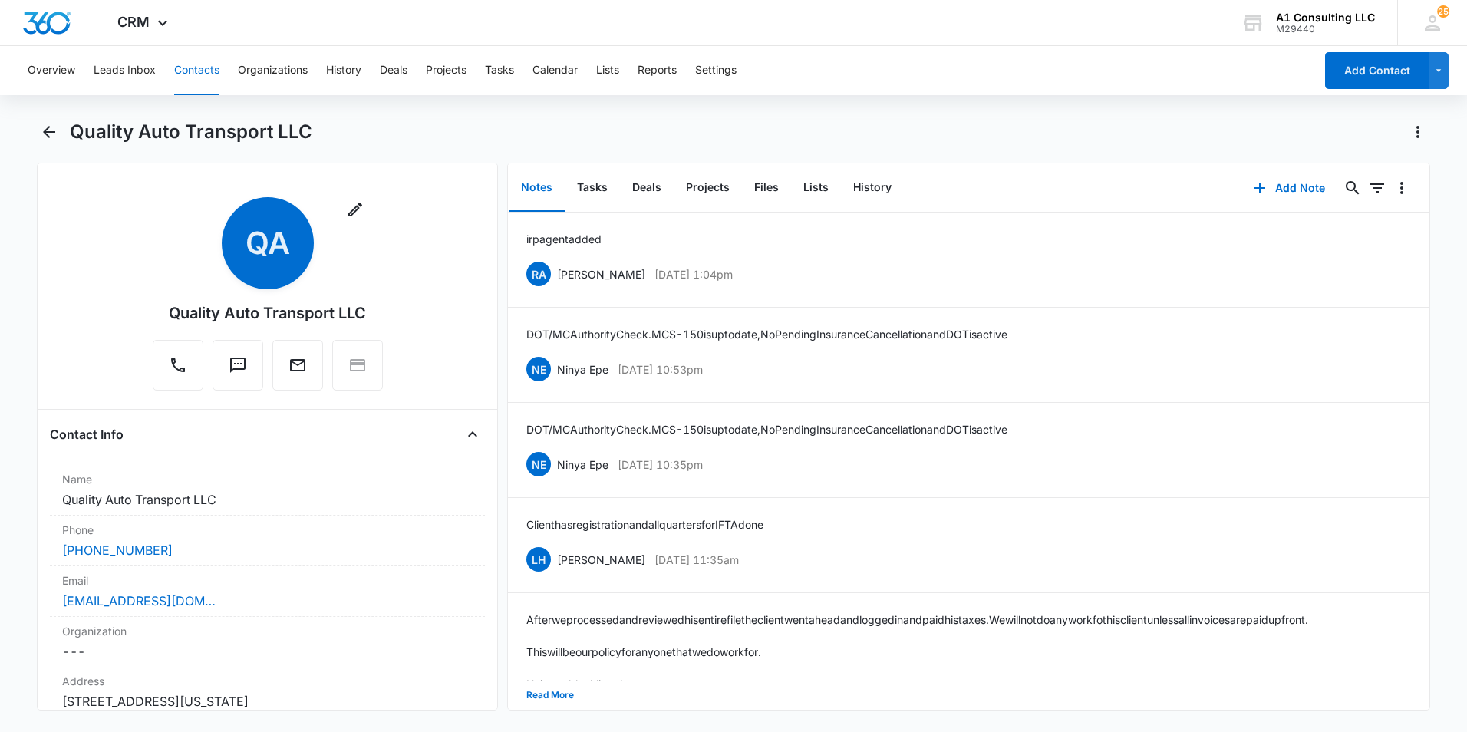
click at [866, 104] on div "Overview Leads Inbox Contacts Organizations History Deals Projects Tasks Calend…" at bounding box center [733, 387] width 1467 height 683
click at [358, 28] on div "CRM Apps Websites Forms CRM Email Social Payments POS Content Ads Intelligence …" at bounding box center [733, 23] width 1467 height 46
click at [560, 115] on div "Overview Leads Inbox Contacts Organizations History Deals Projects Tasks Calend…" at bounding box center [733, 387] width 1467 height 683
click at [45, 128] on icon "Back" at bounding box center [49, 132] width 18 height 18
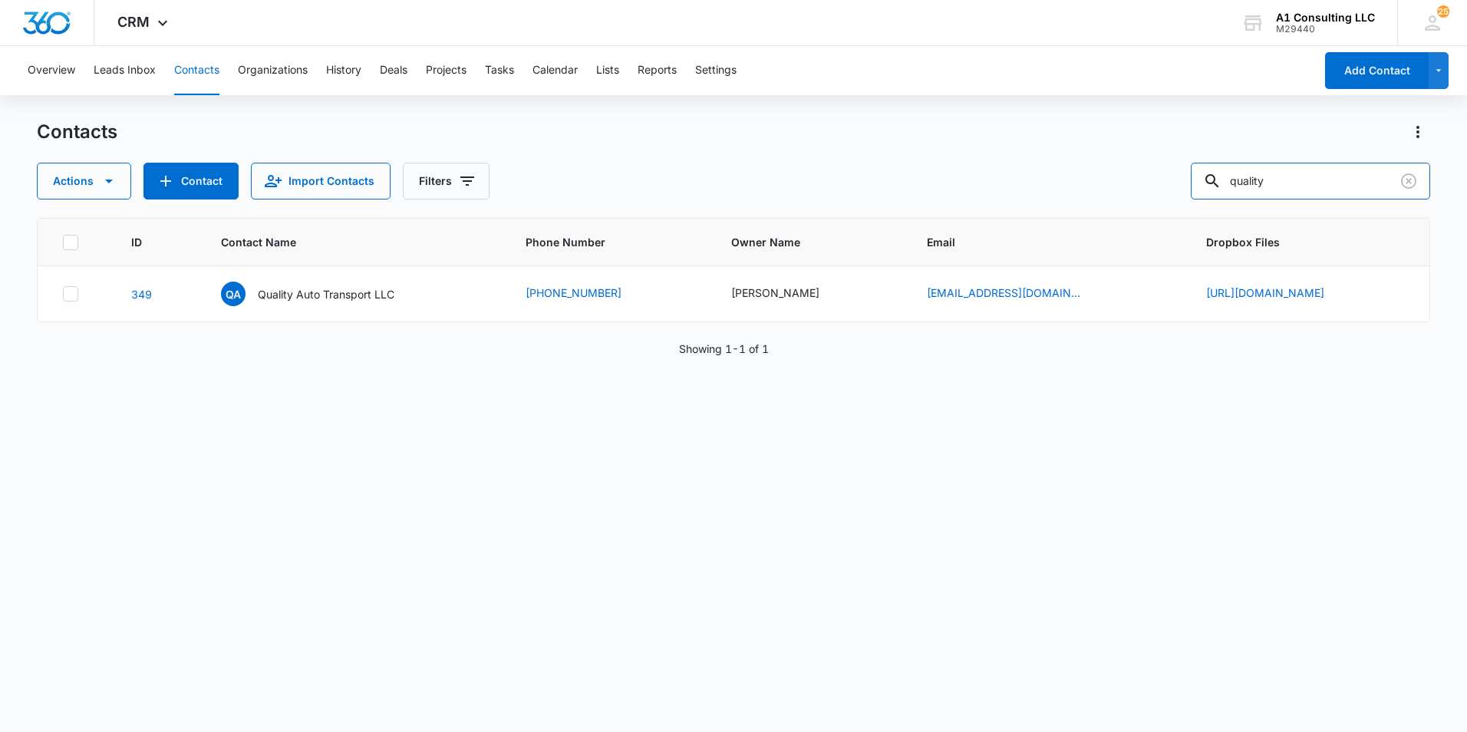
drag, startPoint x: 1292, startPoint y: 171, endPoint x: 1160, endPoint y: 179, distance: 132.2
click at [1160, 179] on div "Actions Contact Import Contacts Filters quality" at bounding box center [734, 181] width 1394 height 37
type input "joty"
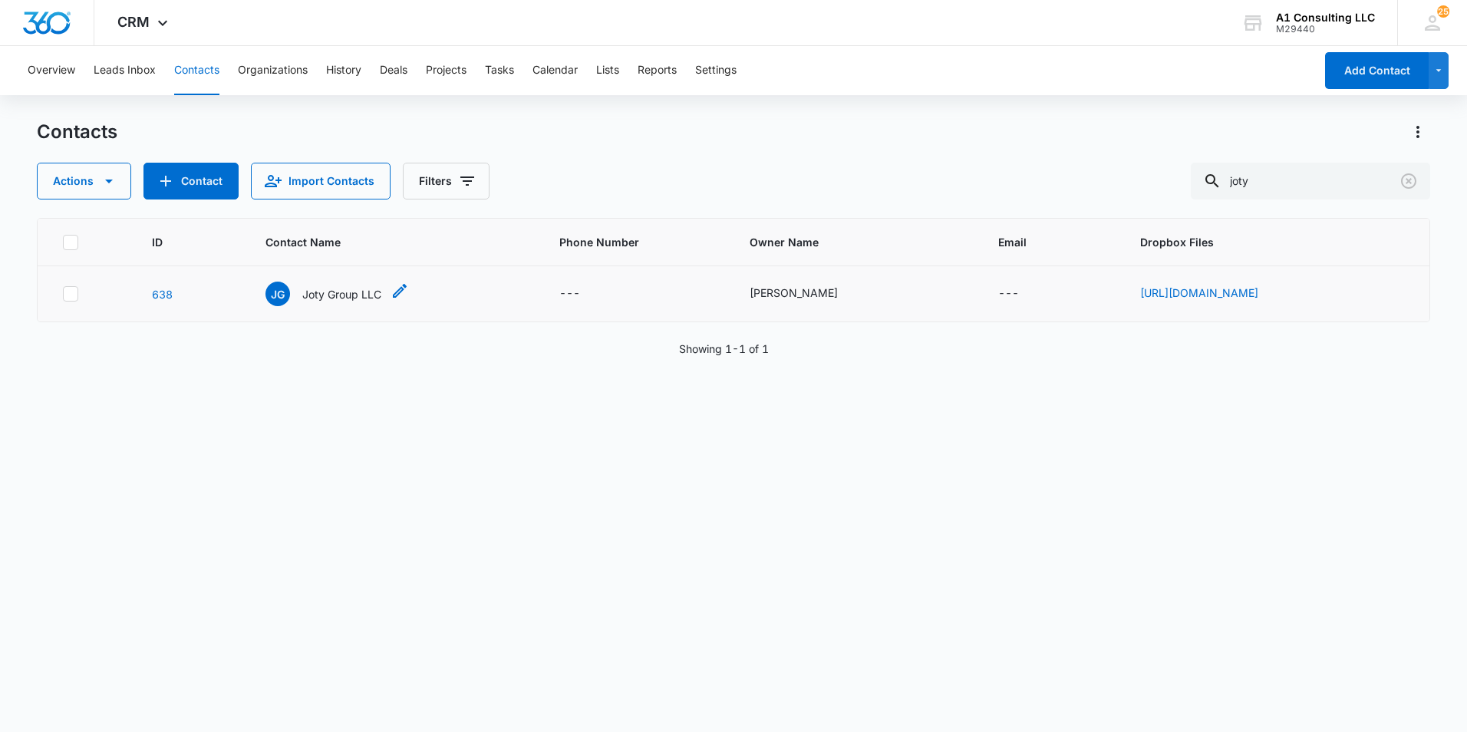
click at [302, 299] on p "Joty Group LLC" at bounding box center [341, 294] width 79 height 16
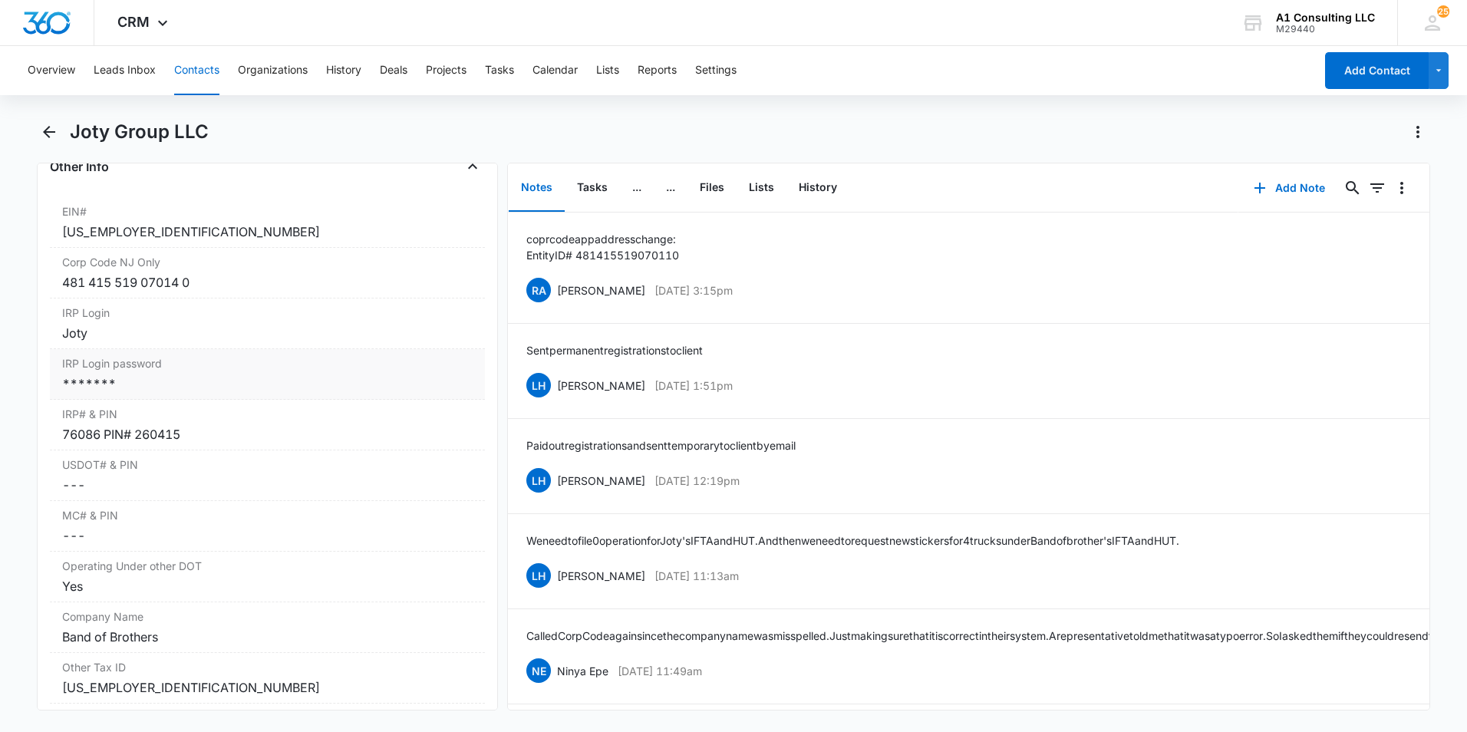
scroll to position [1919, 0]
click at [212, 397] on div "*******" at bounding box center [267, 387] width 411 height 18
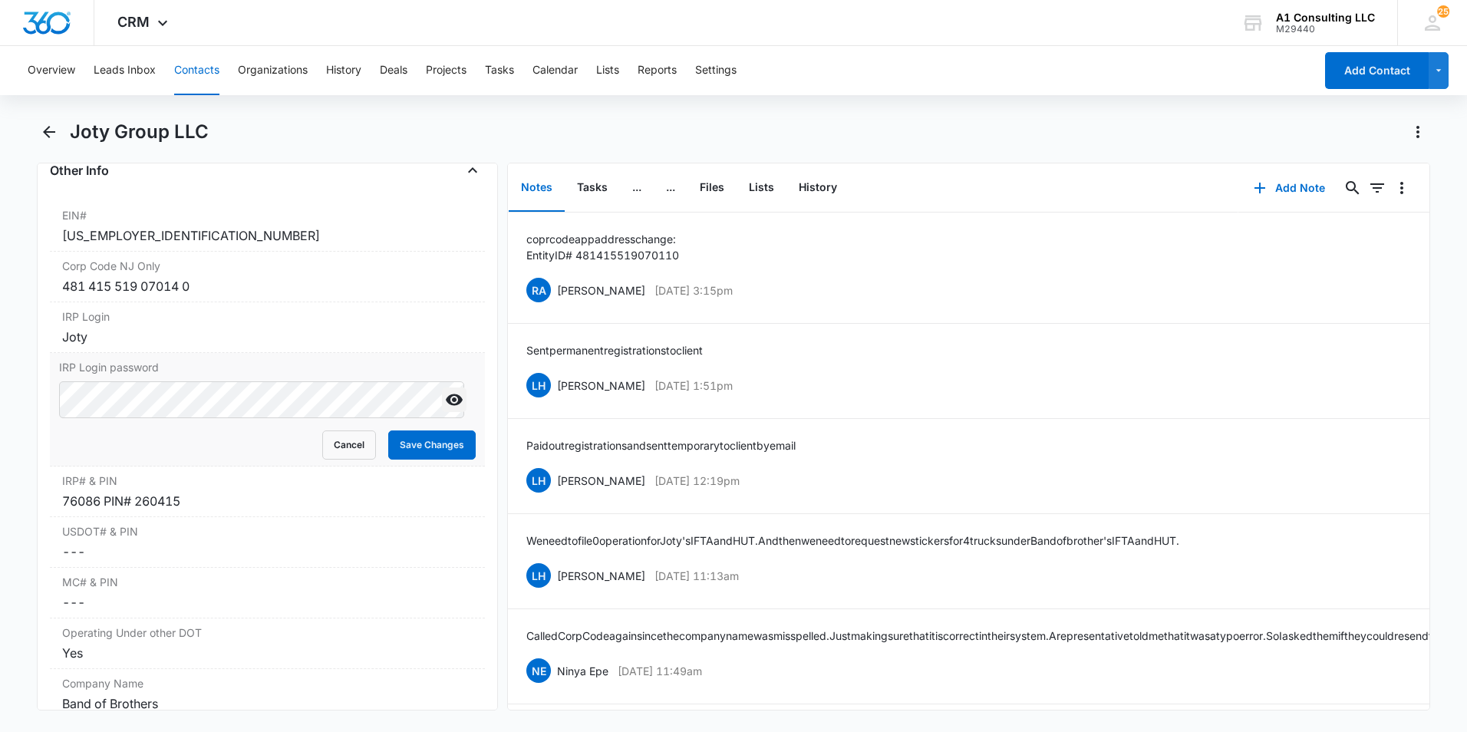
click at [445, 409] on icon "Show" at bounding box center [454, 400] width 18 height 18
drag, startPoint x: 92, startPoint y: 359, endPoint x: 57, endPoint y: 355, distance: 35.5
click at [57, 353] on div "IRP Login Cancel Save Changes Joty" at bounding box center [267, 327] width 435 height 51
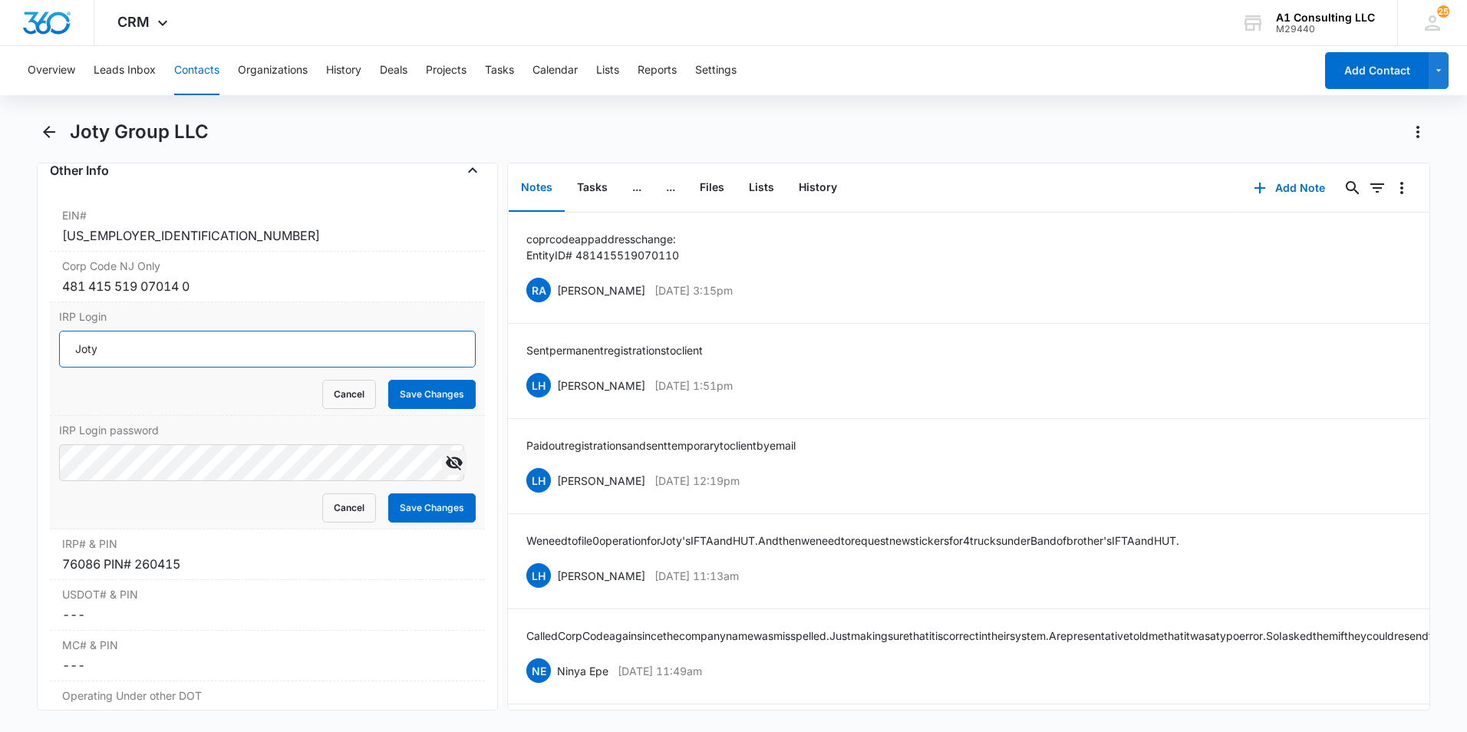
drag, startPoint x: 111, startPoint y: 369, endPoint x: 64, endPoint y: 373, distance: 47.0
click at [64, 368] on input "Joty" at bounding box center [267, 349] width 417 height 37
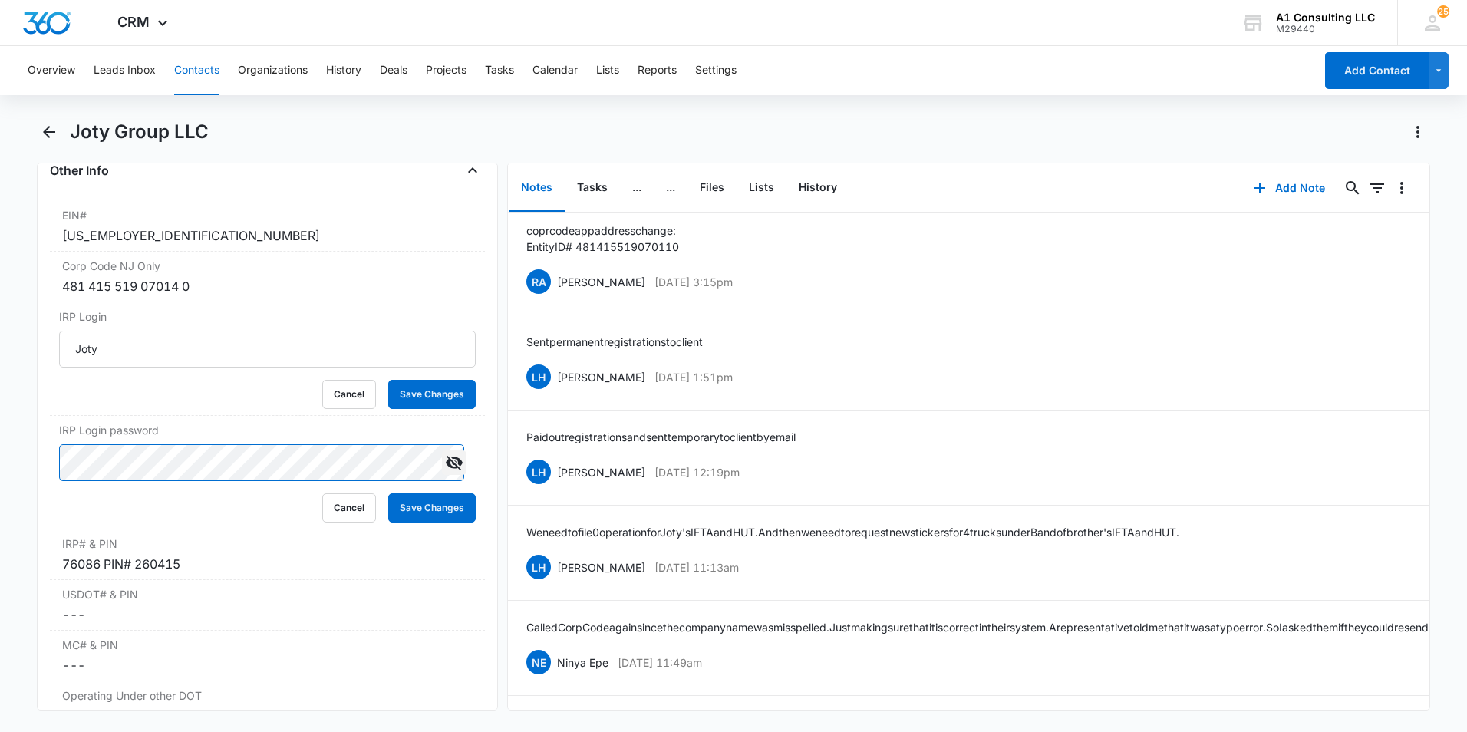
scroll to position [0, 0]
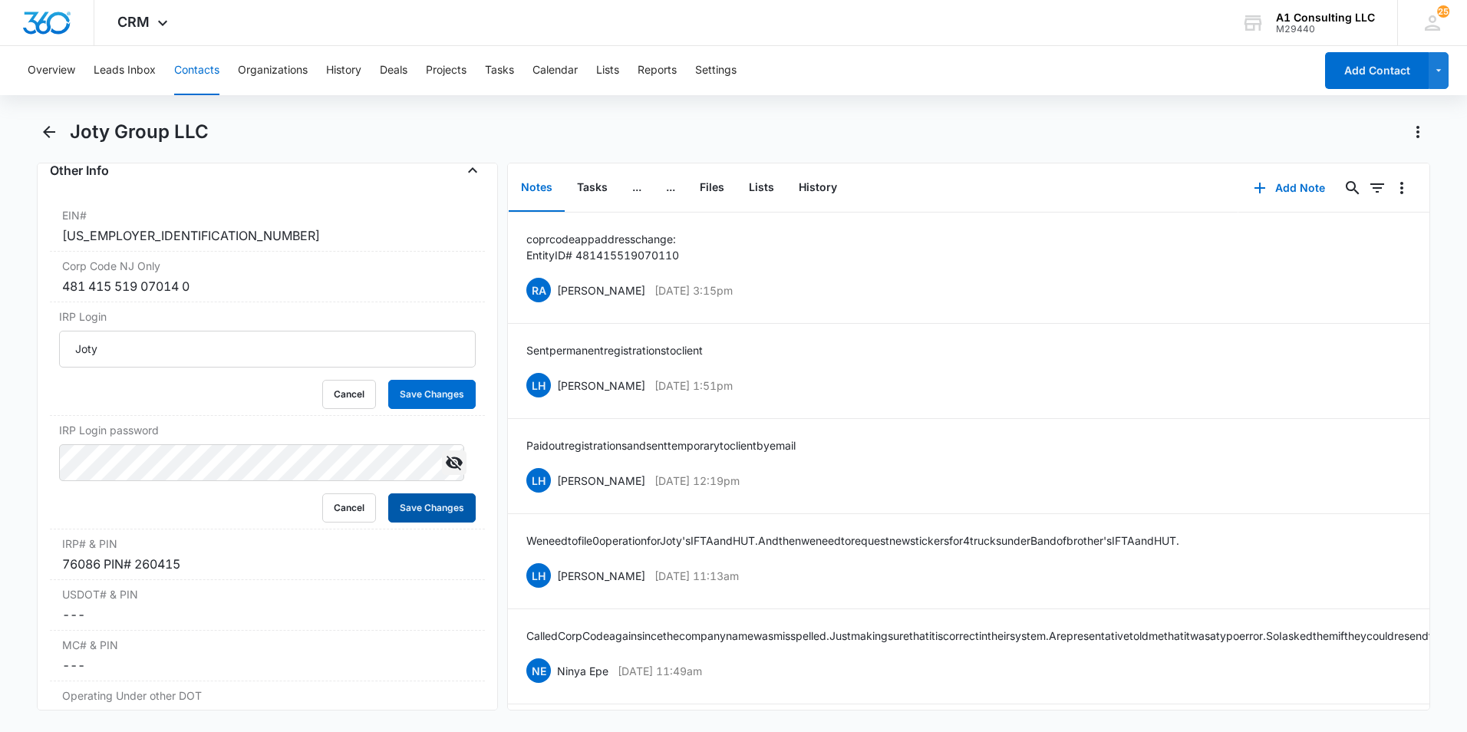
click at [424, 523] on button "Save Changes" at bounding box center [431, 507] width 87 height 29
click at [418, 409] on button "Save Changes" at bounding box center [431, 394] width 87 height 29
click at [921, 94] on div "Overview Leads Inbox Contacts Organizations History Deals Projects Tasks Calend…" at bounding box center [666, 70] width 1296 height 49
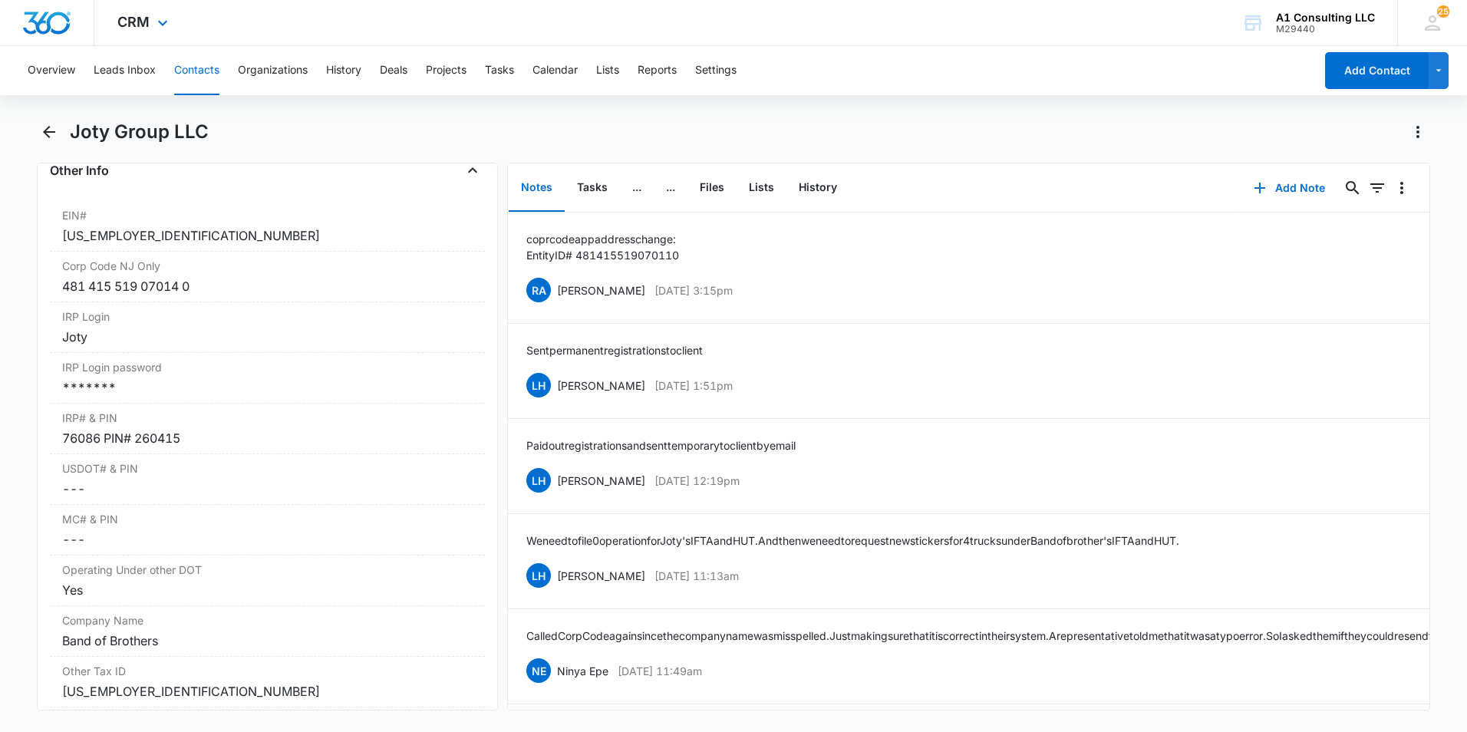
click at [975, 35] on div "CRM Apps Websites Forms CRM Email Social Payments POS Content Ads Intelligence …" at bounding box center [733, 23] width 1467 height 46
